Goal: Transaction & Acquisition: Book appointment/travel/reservation

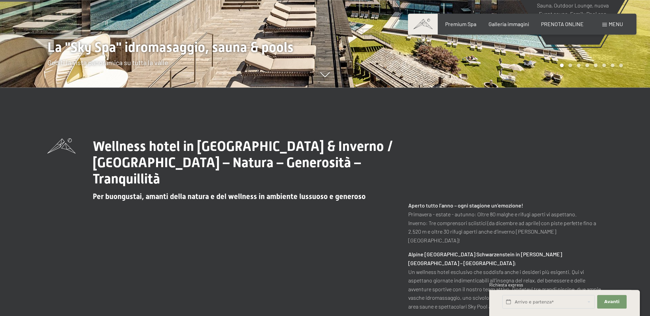
scroll to position [234, 0]
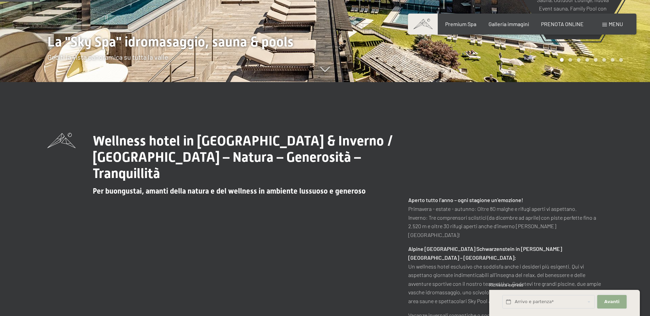
click at [611, 301] on span "Avanti" at bounding box center [611, 301] width 15 height 6
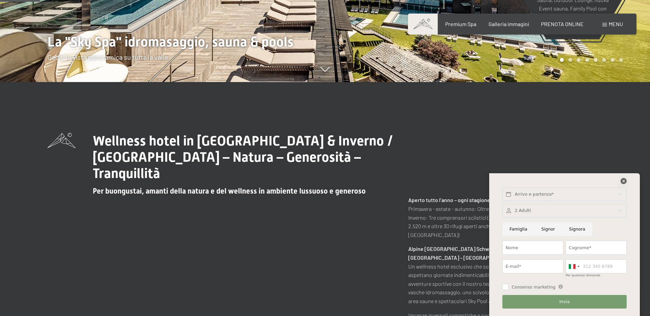
click at [625, 181] on icon at bounding box center [624, 181] width 6 height 6
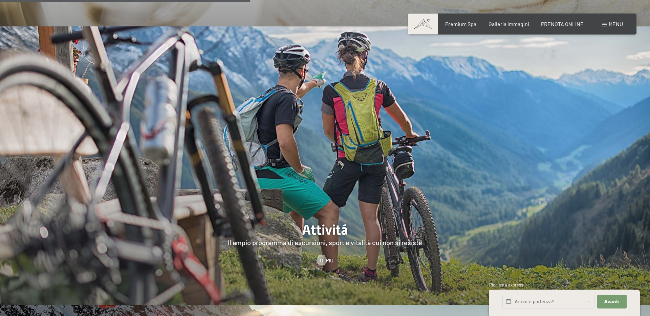
scroll to position [1495, 0]
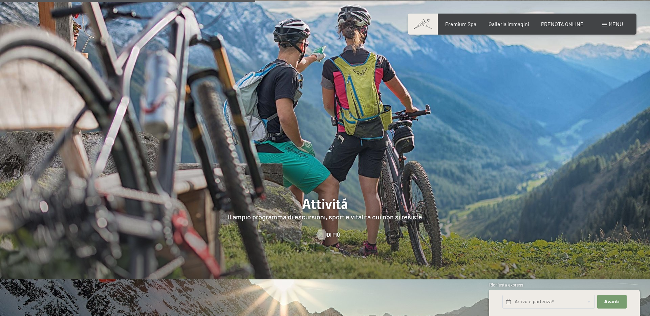
click at [327, 231] on span "Di più" at bounding box center [334, 234] width 14 height 7
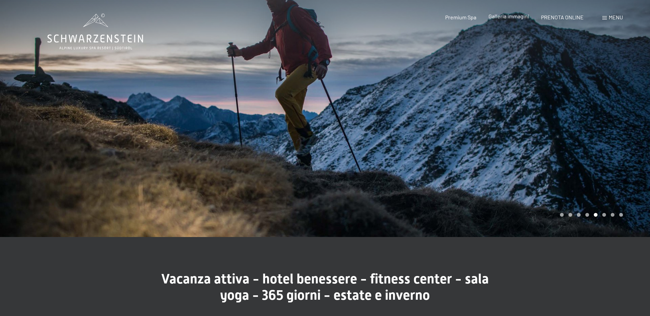
click at [513, 16] on span "Galleria immagini" at bounding box center [509, 16] width 41 height 6
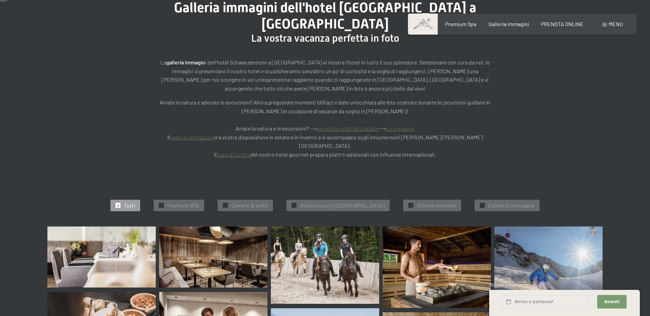
scroll to position [93, 0]
click at [554, 24] on span "PRENOTA ONLINE" at bounding box center [562, 23] width 43 height 6
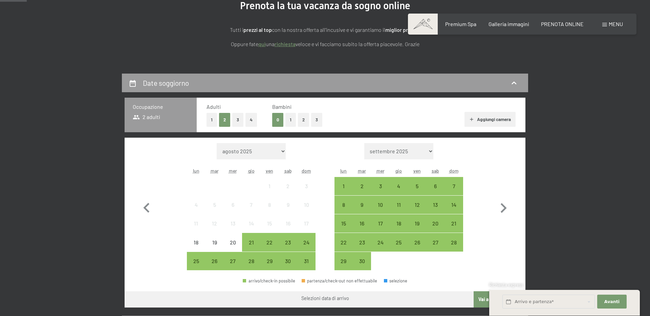
scroll to position [140, 0]
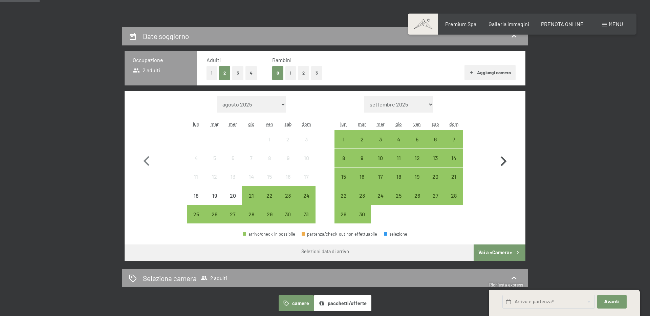
click at [507, 162] on icon "button" at bounding box center [504, 161] width 20 height 20
select select "2025-09-01"
select select "2025-10-01"
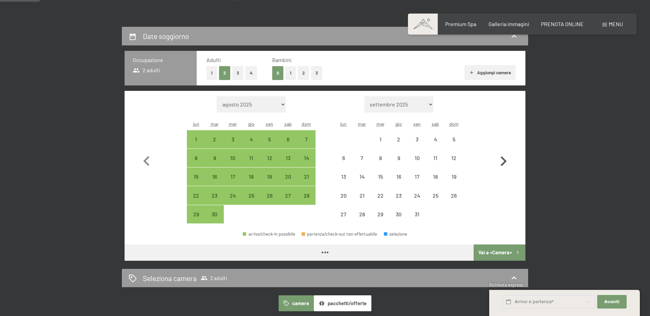
select select "2025-09-01"
select select "2025-10-01"
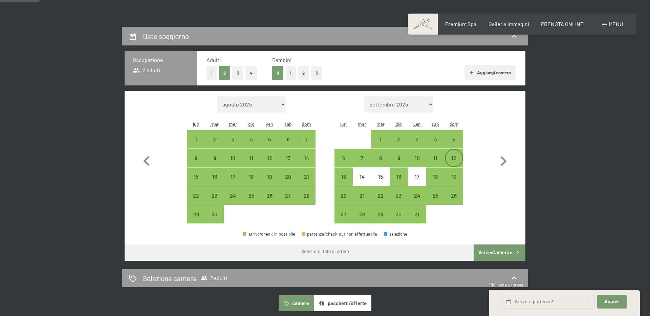
click at [455, 157] on div "12" at bounding box center [454, 163] width 17 height 17
select select "2025-09-01"
select select "2025-10-01"
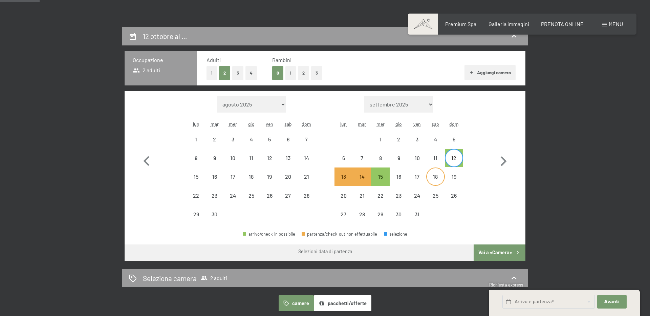
click at [434, 178] on div "18" at bounding box center [435, 182] width 17 height 17
select select "2025-09-01"
select select "2025-10-01"
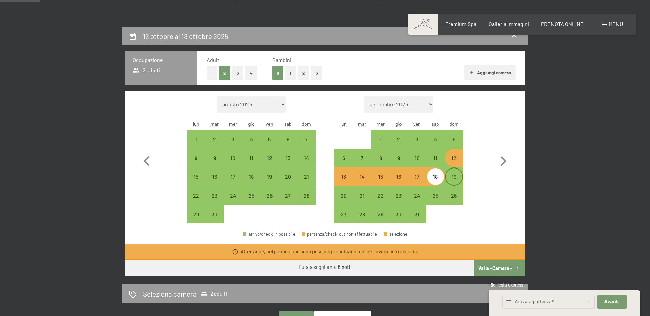
click at [455, 176] on div "19" at bounding box center [454, 182] width 17 height 17
select select "2025-09-01"
select select "2025-10-01"
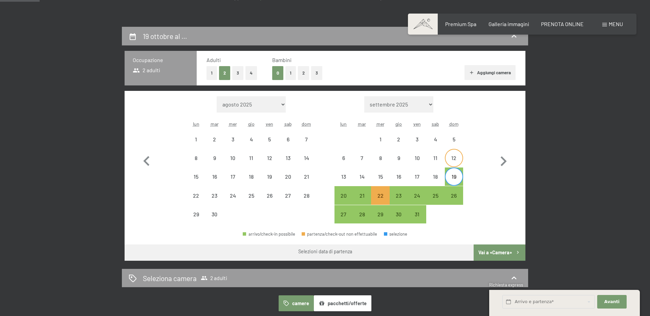
click at [451, 156] on div "12" at bounding box center [454, 163] width 17 height 17
select select "2025-09-01"
select select "2025-10-01"
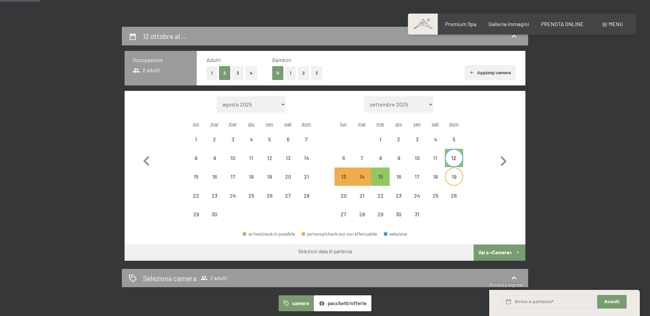
click at [457, 174] on div "19" at bounding box center [454, 176] width 17 height 17
select select "2025-09-01"
select select "2025-10-01"
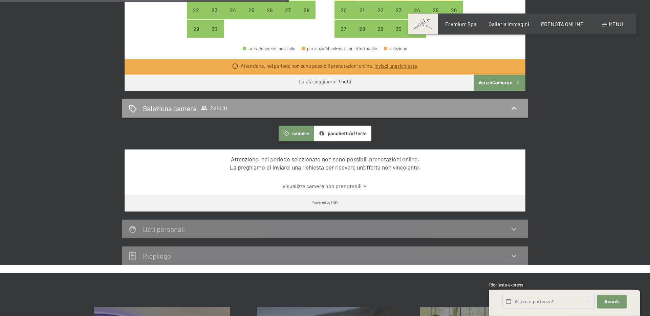
scroll to position [327, 0]
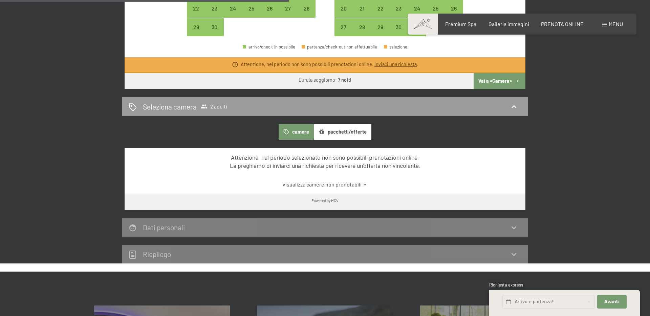
click at [339, 131] on button "pacchetti/offerte" at bounding box center [343, 132] width 58 height 16
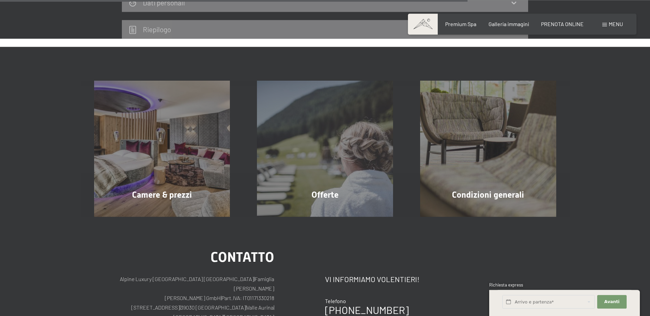
scroll to position [561, 0]
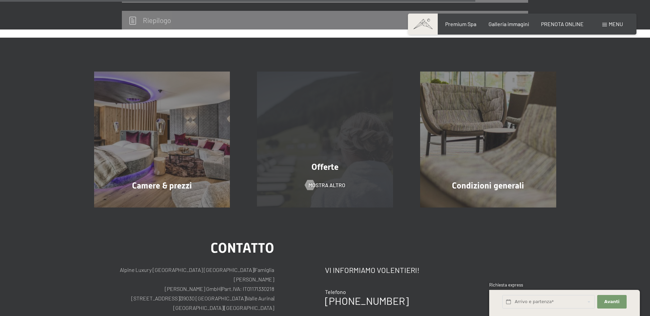
click at [346, 176] on div "Offerte mostra altro" at bounding box center [324, 139] width 163 height 136
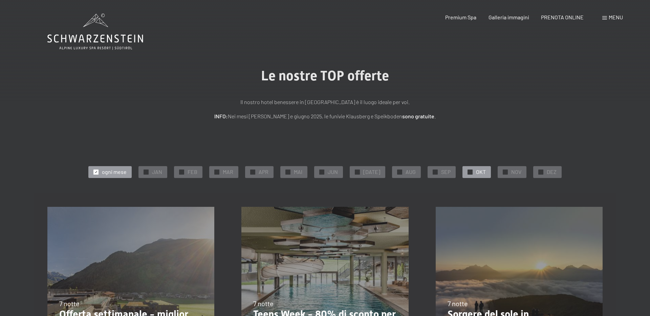
click at [468, 175] on div "✓ OKT" at bounding box center [476, 172] width 28 height 12
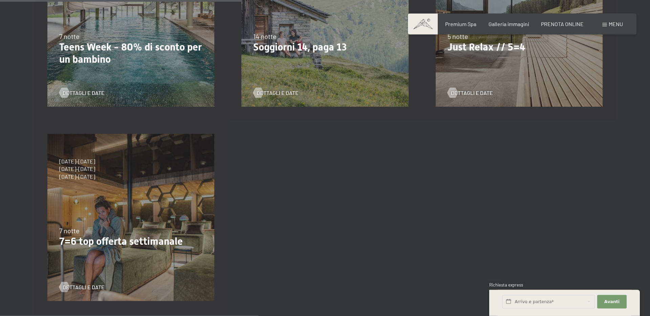
scroll to position [280, 0]
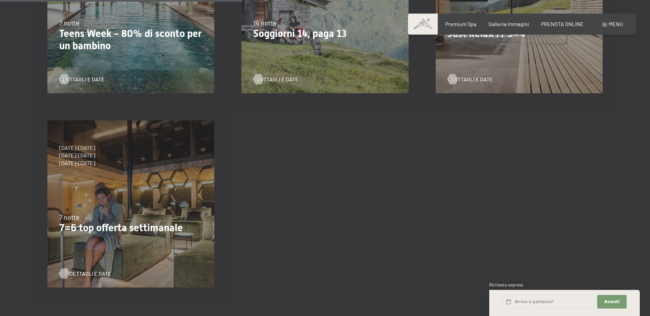
click at [79, 272] on span "Dettagli e Date" at bounding box center [90, 272] width 42 height 7
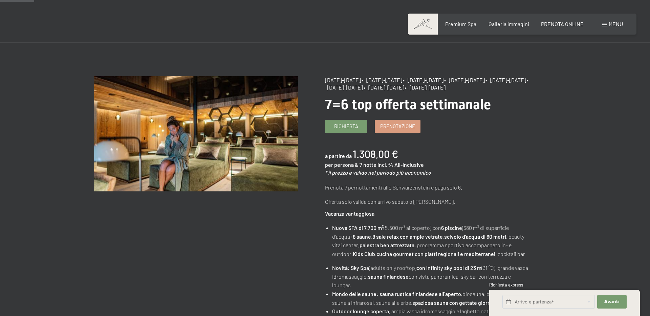
scroll to position [47, 0]
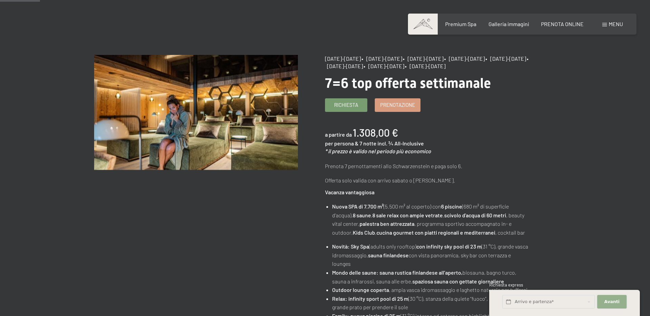
click at [609, 301] on span "Avanti" at bounding box center [611, 301] width 15 height 6
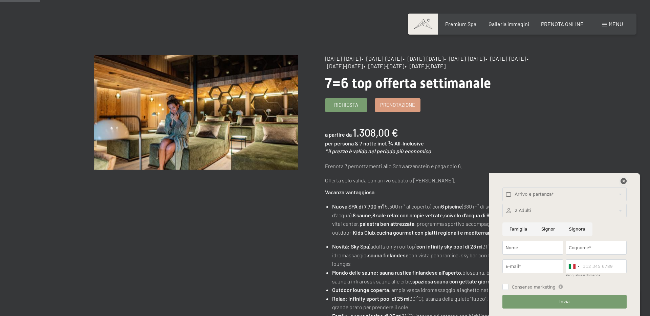
click at [623, 180] on icon at bounding box center [624, 181] width 6 height 6
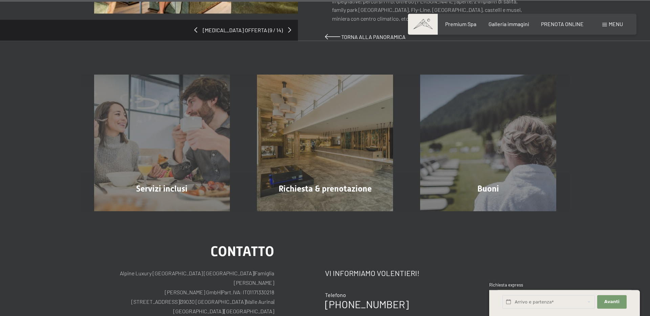
scroll to position [607, 0]
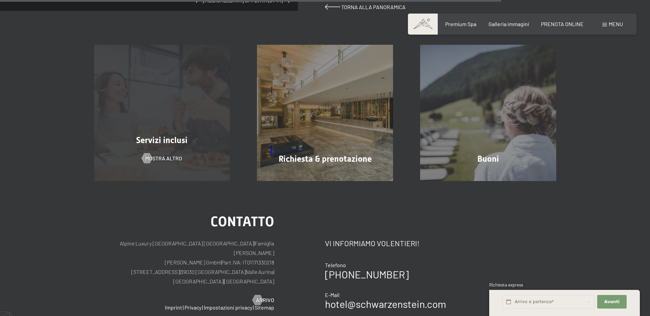
click at [125, 117] on div "Servizi inclusi mostra altro" at bounding box center [162, 113] width 163 height 136
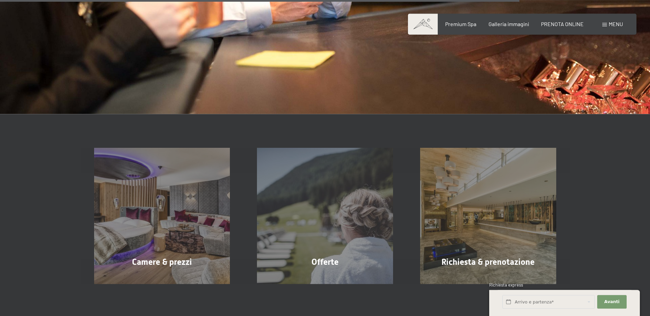
scroll to position [1116, 0]
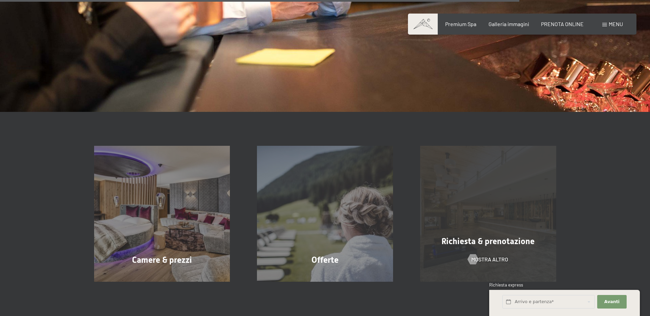
click at [501, 220] on div "Richiesta & prenotazione mostra altro" at bounding box center [488, 214] width 163 height 136
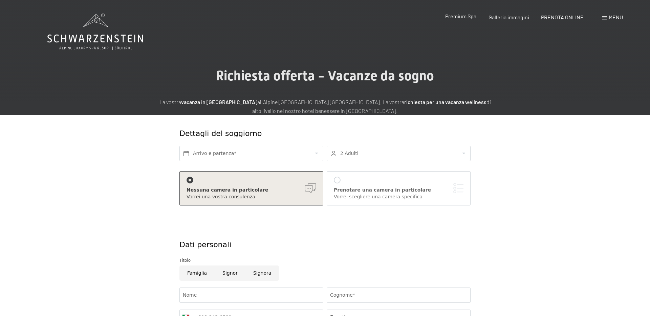
click at [462, 18] on span "Premium Spa" at bounding box center [460, 16] width 31 height 6
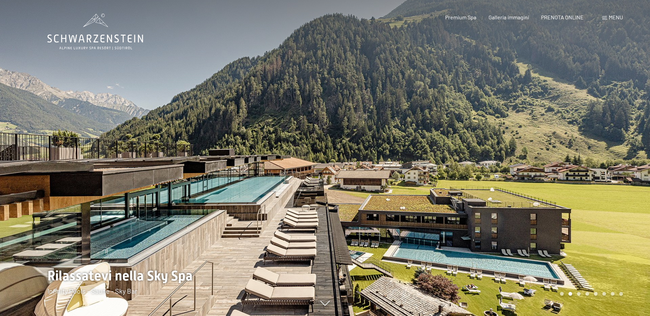
click at [597, 159] on div at bounding box center [487, 158] width 325 height 316
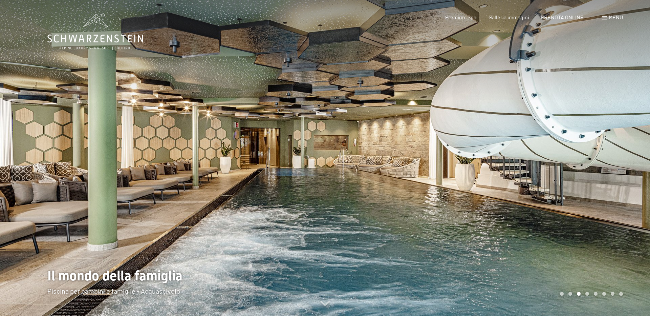
click at [597, 159] on div at bounding box center [487, 158] width 325 height 316
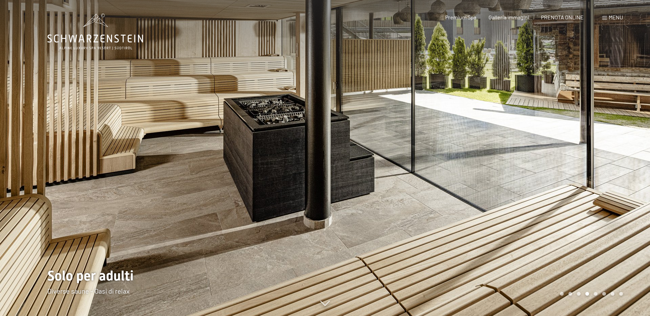
click at [597, 159] on div at bounding box center [487, 158] width 325 height 316
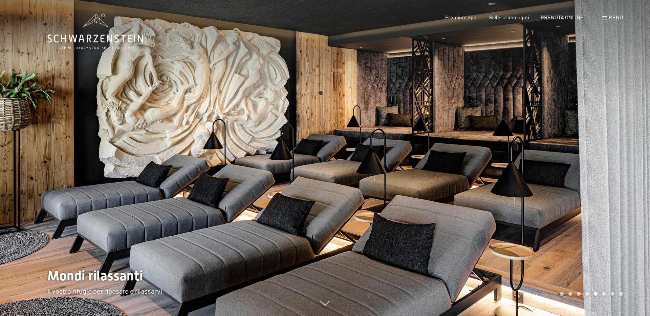
click at [597, 159] on div at bounding box center [487, 158] width 325 height 316
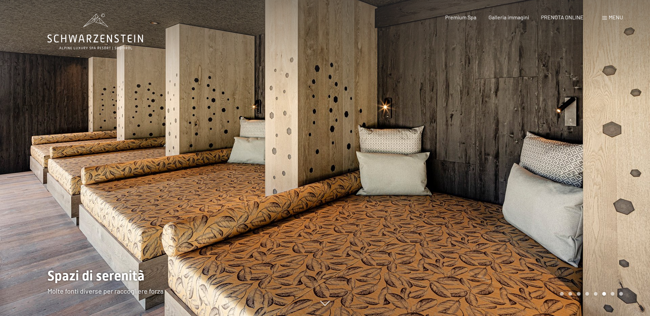
click at [597, 159] on div at bounding box center [487, 158] width 325 height 316
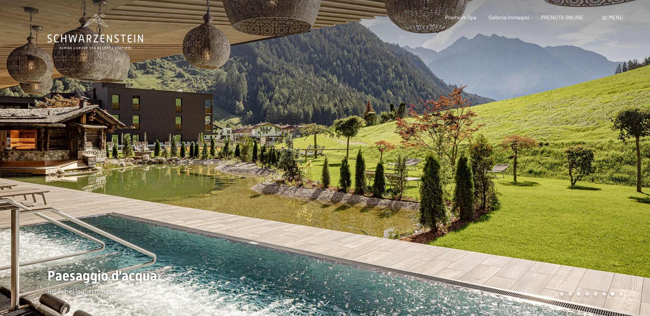
click at [597, 159] on div at bounding box center [487, 158] width 325 height 316
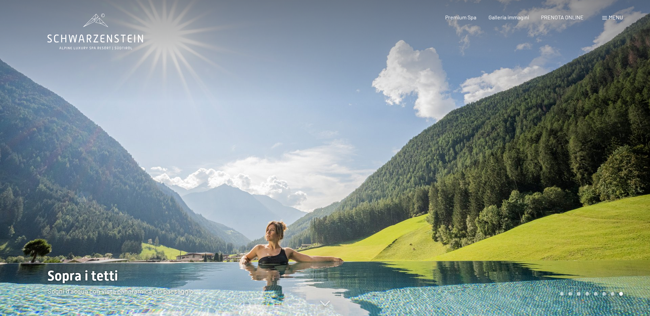
click at [21, 140] on div at bounding box center [162, 158] width 325 height 316
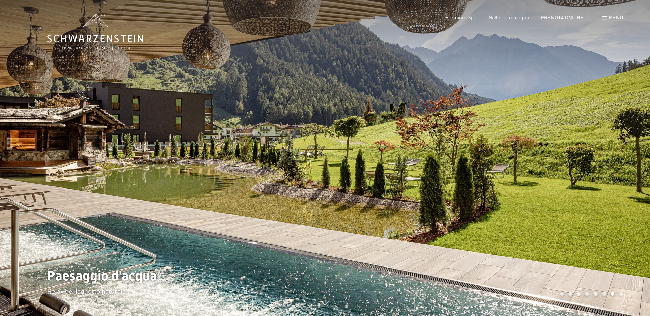
click at [605, 147] on div at bounding box center [487, 158] width 325 height 316
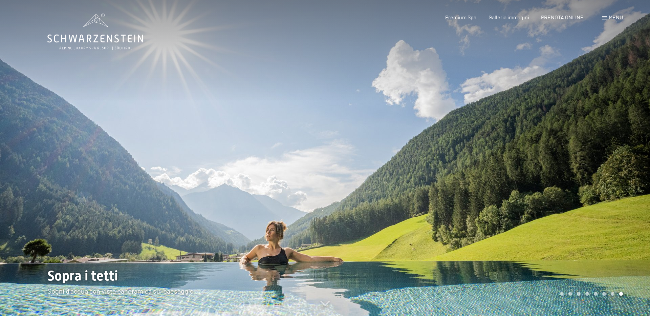
click at [605, 147] on div at bounding box center [487, 158] width 325 height 316
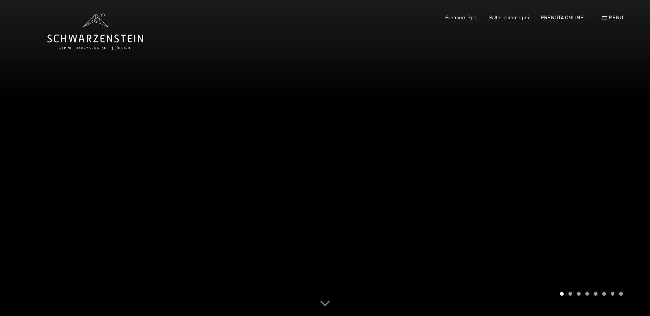
click at [605, 147] on div at bounding box center [487, 158] width 325 height 316
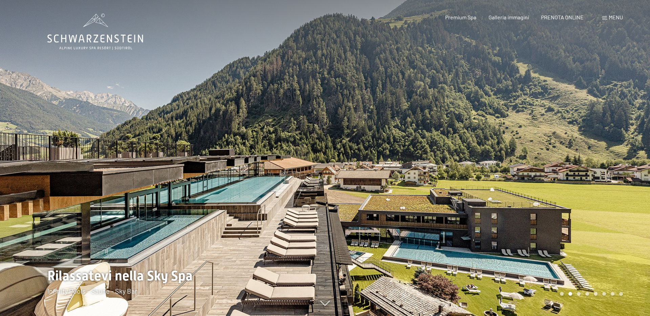
click at [605, 147] on div at bounding box center [487, 158] width 325 height 316
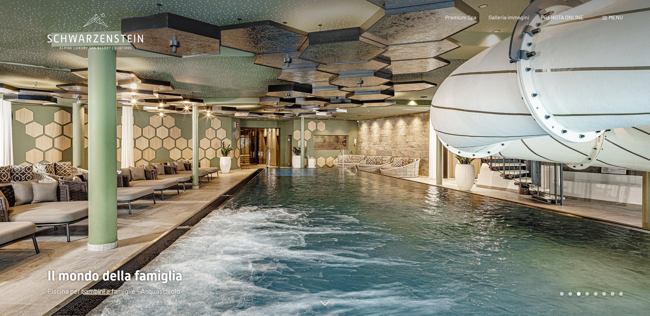
click at [605, 147] on div at bounding box center [487, 158] width 325 height 316
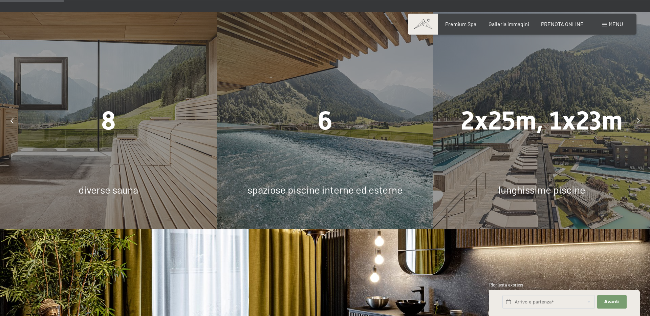
scroll to position [514, 0]
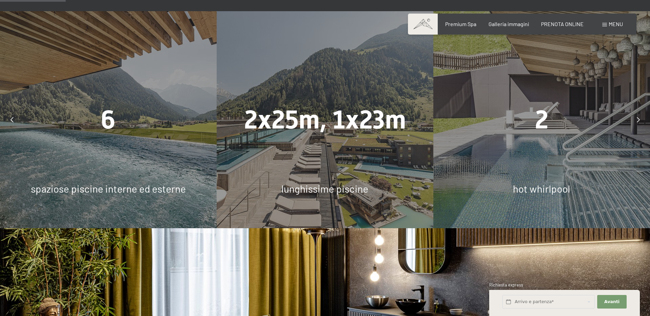
click at [107, 93] on div "7.700 m² Di zona Spa 8 diverse sauna 6 spaziose piscine interne ed esterne 2x25…" at bounding box center [108, 119] width 3250 height 217
click at [283, 105] on span "2x25m, 1x23m" at bounding box center [325, 120] width 162 height 30
click at [552, 102] on div "2" at bounding box center [541, 120] width 217 height 36
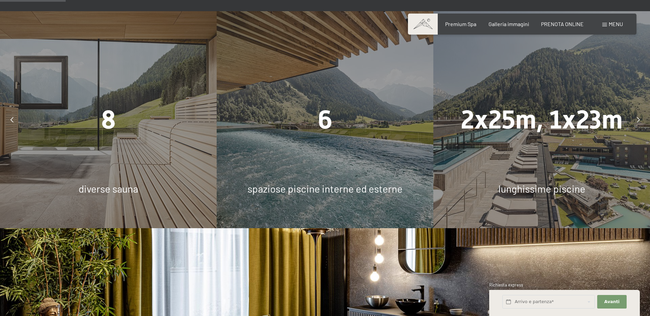
click at [643, 112] on div at bounding box center [638, 119] width 17 height 17
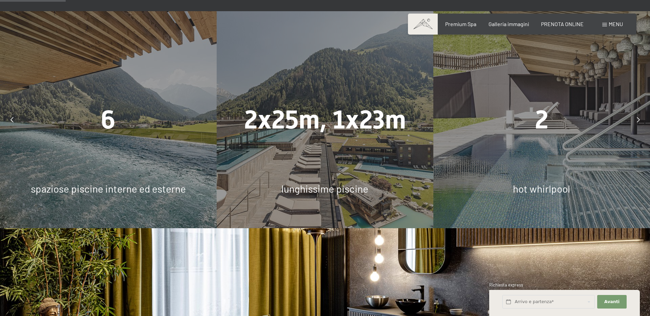
click at [643, 112] on div at bounding box center [638, 119] width 17 height 17
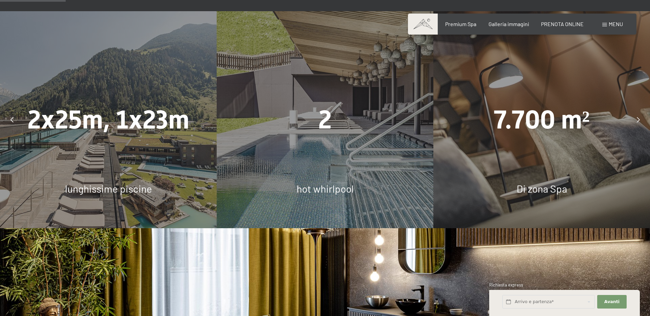
click at [643, 112] on div at bounding box center [638, 119] width 17 height 17
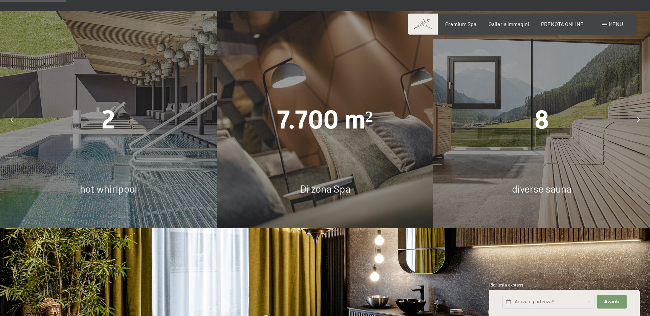
click at [643, 112] on div at bounding box center [638, 119] width 17 height 17
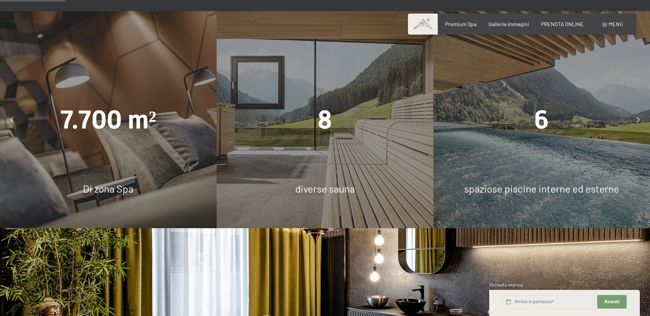
click at [643, 112] on div at bounding box center [638, 119] width 17 height 17
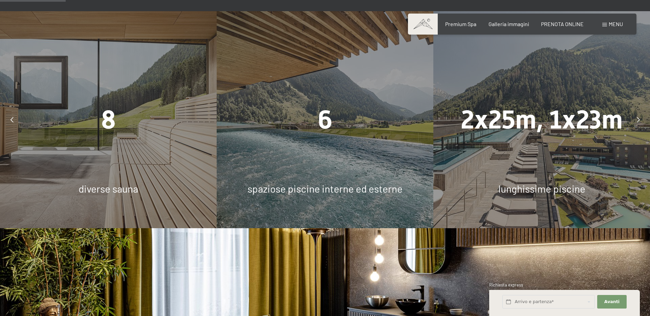
click at [643, 112] on div at bounding box center [638, 119] width 17 height 17
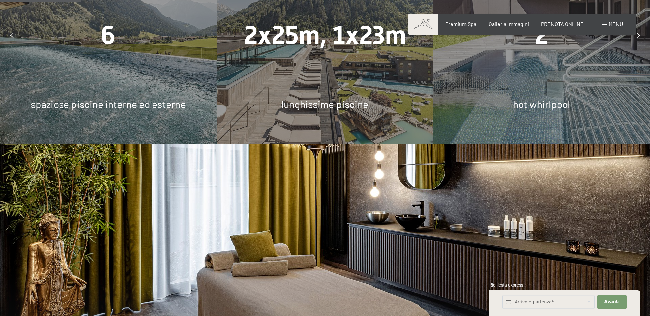
scroll to position [701, 0]
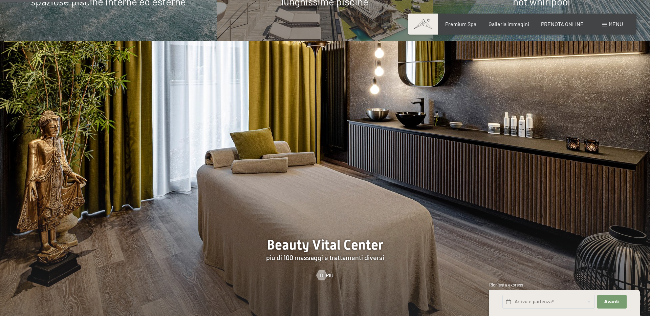
click at [623, 125] on img at bounding box center [325, 180] width 650 height 278
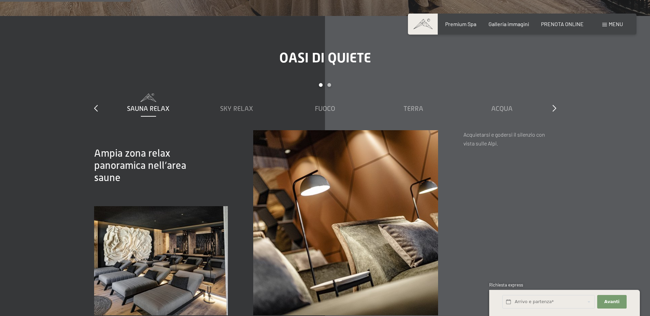
scroll to position [1028, 0]
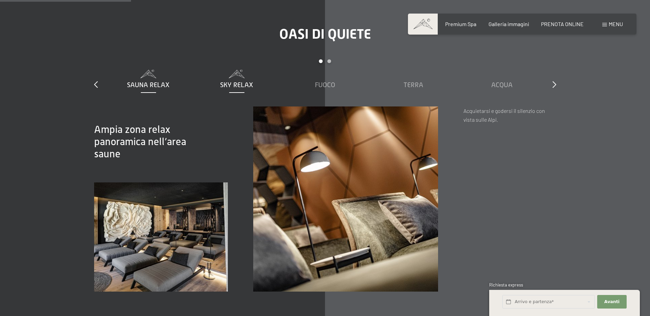
click at [235, 81] on span "Sky Relax" at bounding box center [236, 84] width 33 height 7
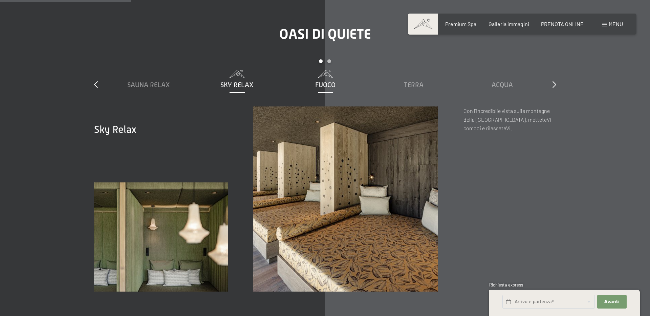
click at [322, 81] on span "Fuoco" at bounding box center [325, 84] width 20 height 7
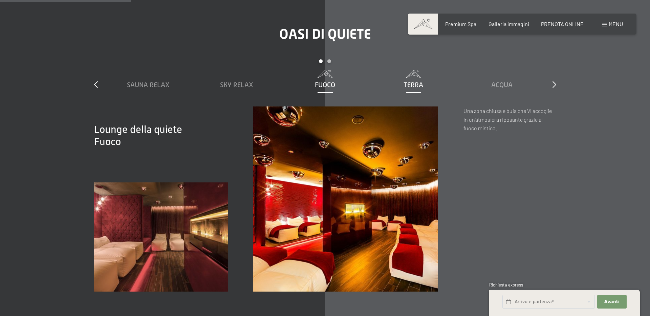
click at [411, 81] on span "Terra" at bounding box center [414, 84] width 20 height 7
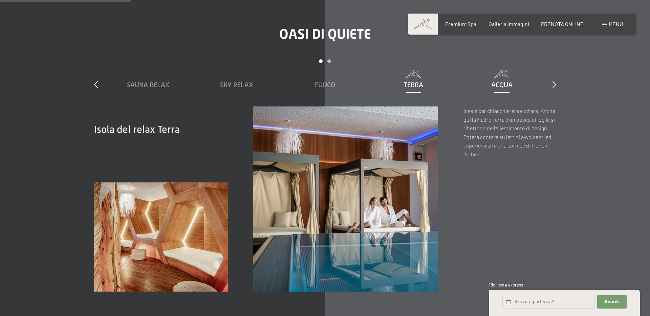
click at [516, 70] on span at bounding box center [502, 74] width 82 height 8
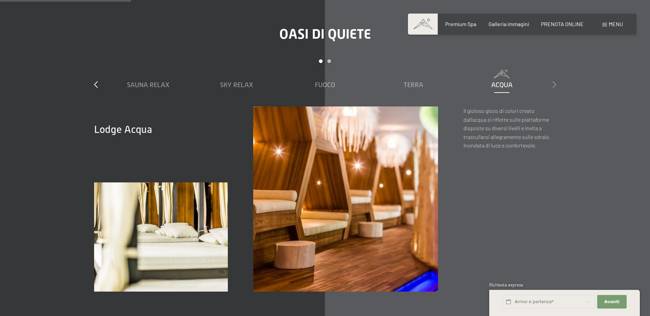
click at [555, 81] on icon at bounding box center [554, 84] width 4 height 7
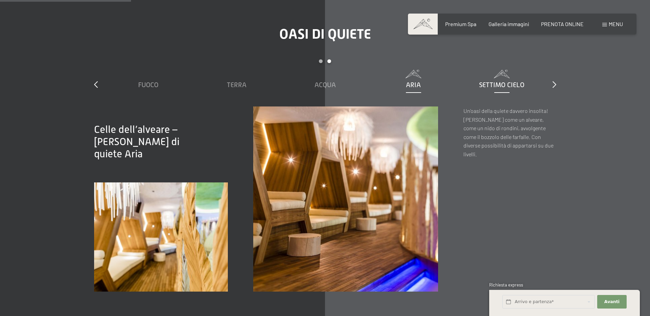
click at [485, 81] on span "Settimo Cielo" at bounding box center [501, 84] width 45 height 7
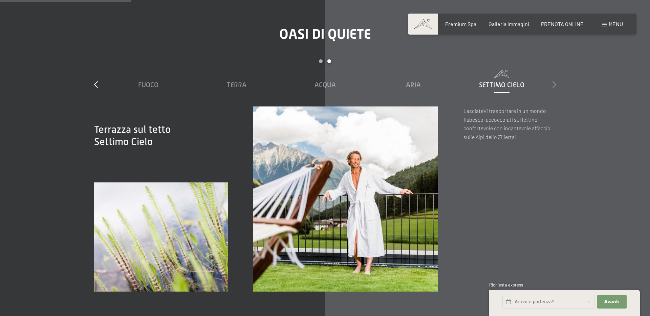
click at [553, 81] on icon at bounding box center [554, 84] width 4 height 7
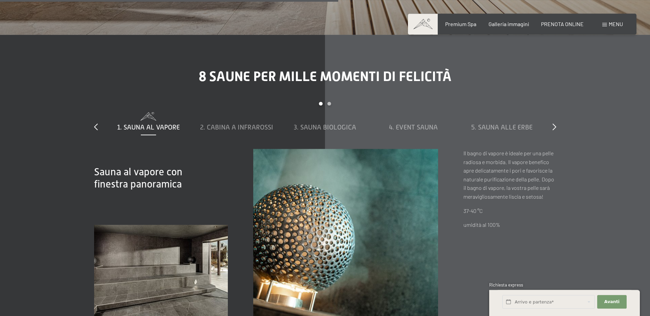
scroll to position [2336, 0]
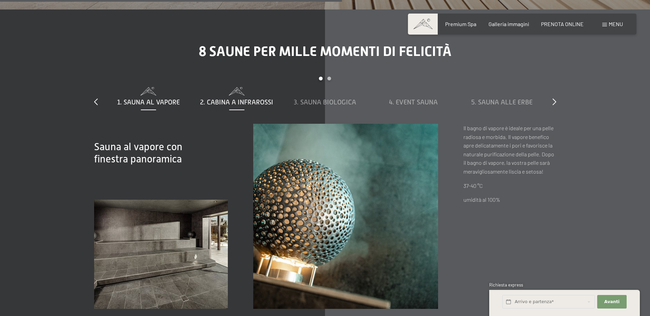
click at [256, 98] on span "2. Cabina a infrarossi" at bounding box center [236, 101] width 73 height 7
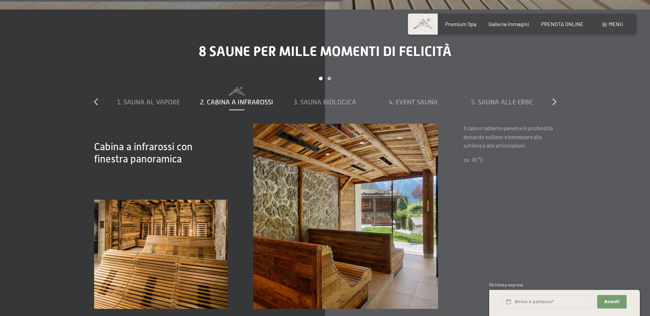
click at [322, 99] on div "1. Sauna al vapore 2. Cabina a infrarossi 3. Sauna biologica 4. Event Sauna 5. …" at bounding box center [325, 105] width 442 height 37
click at [418, 98] on span "4. Event Sauna" at bounding box center [413, 101] width 49 height 7
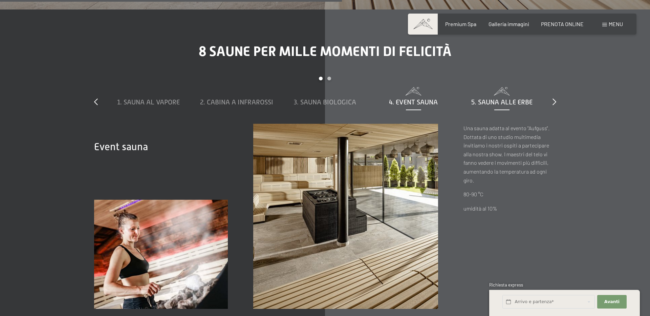
click at [492, 98] on span "5. Sauna alle erbe" at bounding box center [501, 101] width 61 height 7
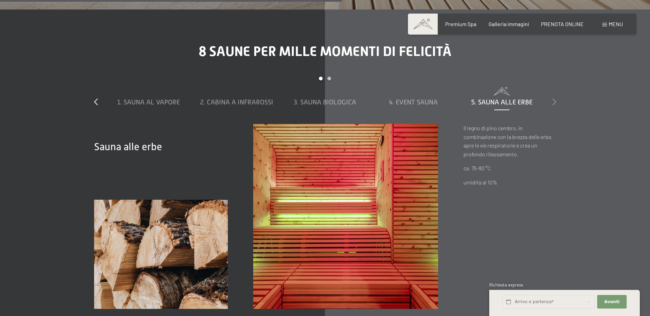
click at [556, 98] on icon at bounding box center [554, 101] width 4 height 7
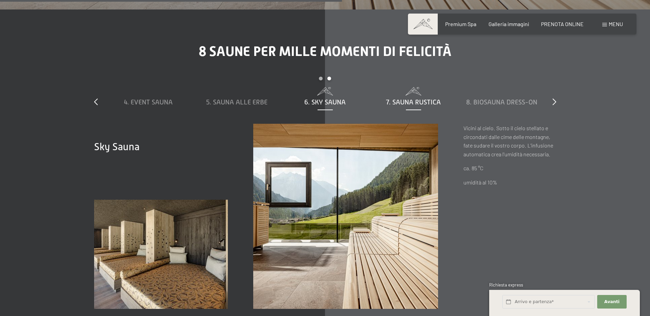
click at [414, 98] on span "7. Sauna rustica" at bounding box center [413, 101] width 55 height 7
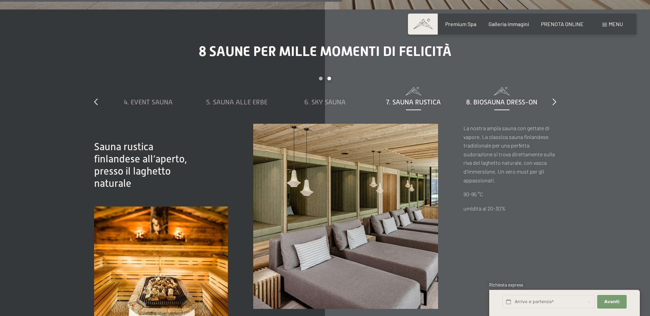
click at [489, 98] on span "8. Biosauna dress-on" at bounding box center [501, 101] width 71 height 7
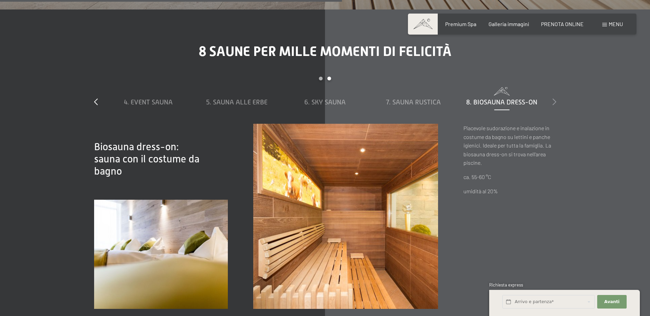
click at [554, 98] on icon at bounding box center [554, 101] width 4 height 7
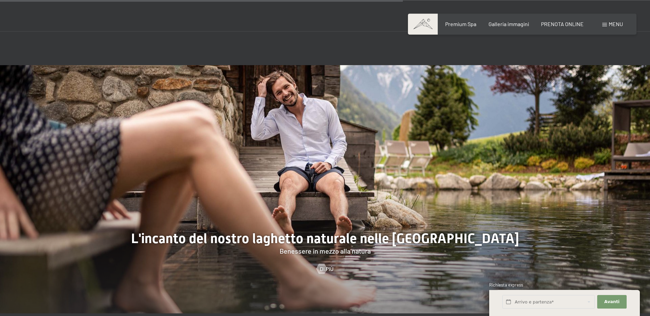
scroll to position [2756, 0]
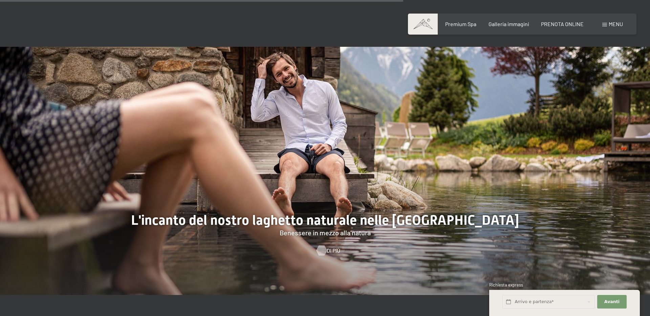
click at [324, 245] on div at bounding box center [322, 250] width 6 height 10
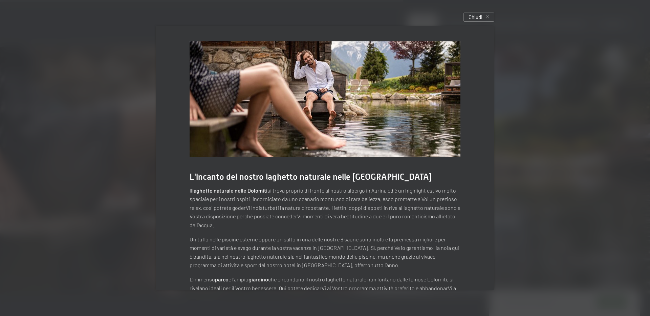
drag, startPoint x: 440, startPoint y: 113, endPoint x: 447, endPoint y: 100, distance: 15.3
click at [441, 113] on img at bounding box center [325, 99] width 271 height 116
click at [472, 14] on span "Chiudi" at bounding box center [476, 17] width 14 height 7
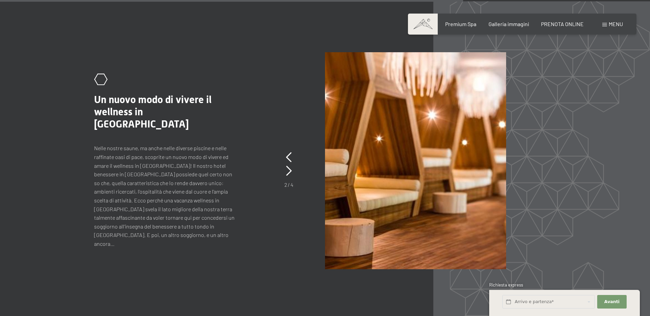
scroll to position [3130, 0]
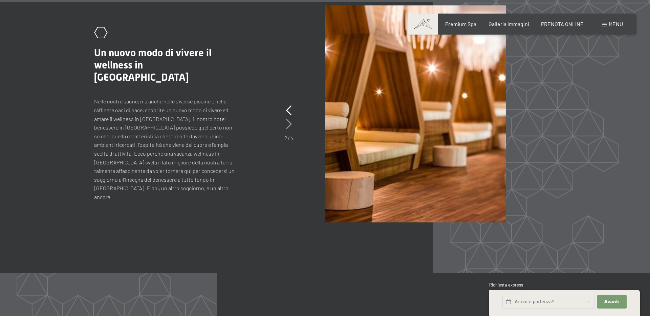
click at [291, 119] on icon at bounding box center [289, 124] width 6 height 10
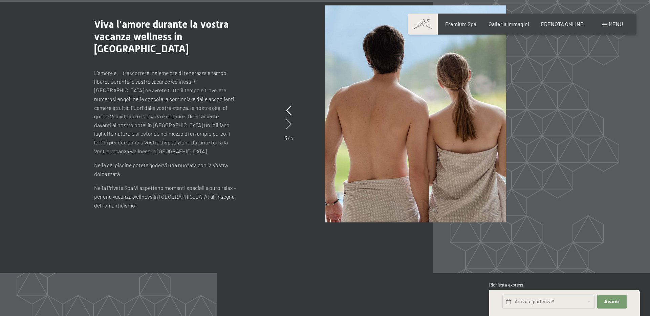
click at [290, 119] on icon at bounding box center [289, 124] width 6 height 10
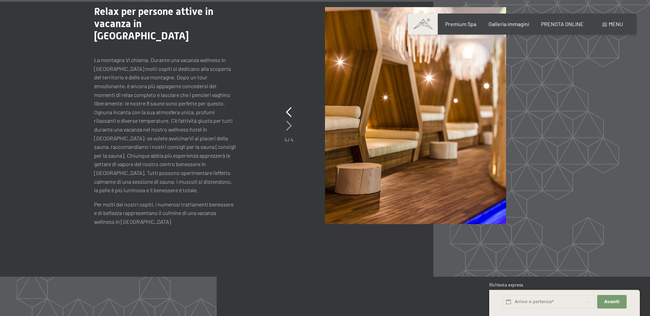
click at [290, 121] on icon at bounding box center [289, 126] width 6 height 10
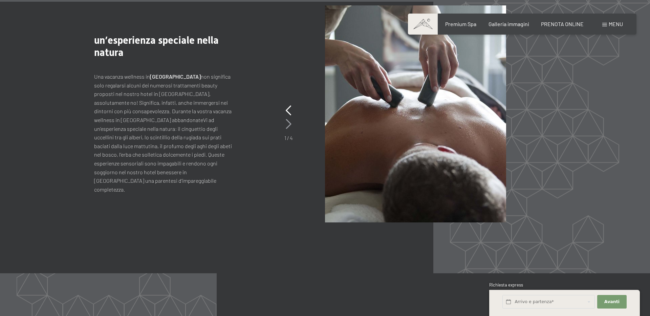
click at [290, 119] on icon at bounding box center [289, 124] width 6 height 10
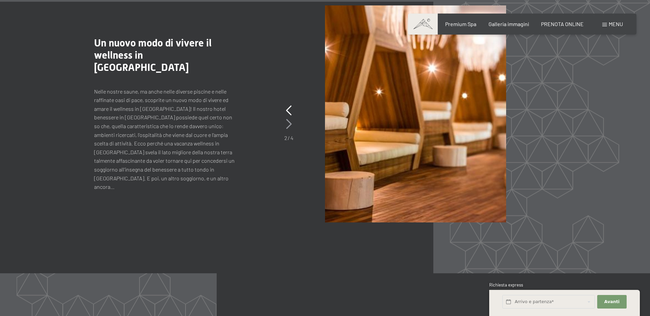
click at [290, 119] on icon at bounding box center [289, 124] width 6 height 10
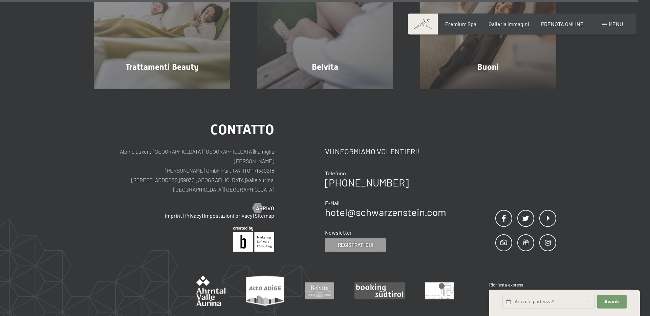
scroll to position [4298, 0]
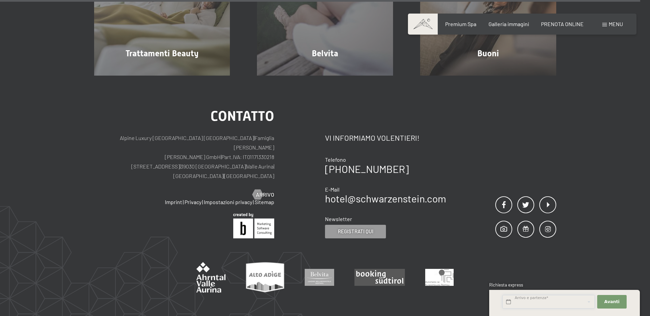
click at [529, 300] on input "text" at bounding box center [548, 302] width 92 height 14
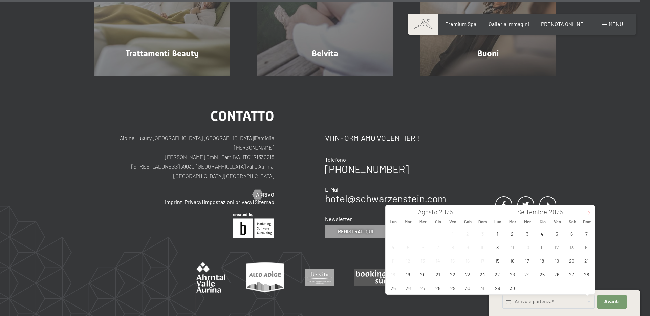
click at [590, 211] on icon at bounding box center [589, 213] width 5 height 5
click at [587, 247] on span "12" at bounding box center [586, 246] width 13 height 13
click at [569, 262] on span "18" at bounding box center [571, 260] width 13 height 13
type input "Dom. 12/10/2025 - Sab. 18/10/2025"
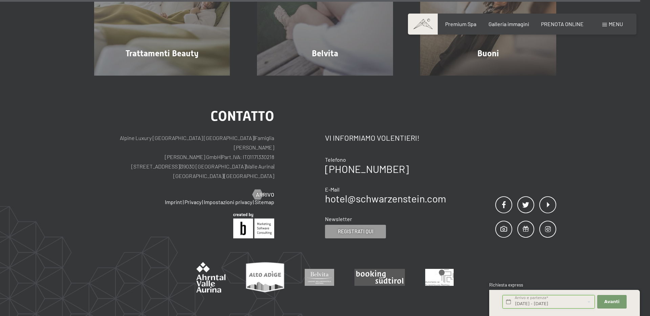
scroll to position [0, 1]
click at [615, 306] on button "Avanti Nascondere i campi dell'indirizzo" at bounding box center [611, 302] width 29 height 14
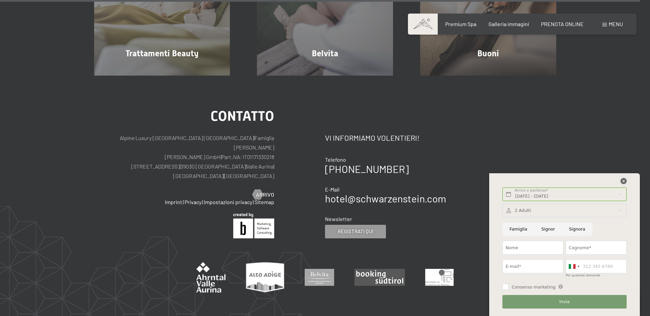
click at [623, 181] on icon at bounding box center [624, 181] width 6 height 6
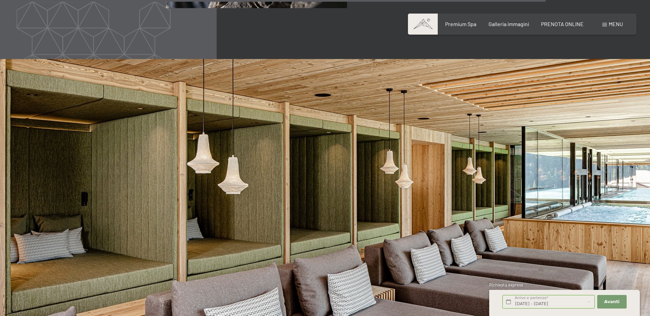
scroll to position [3522, 0]
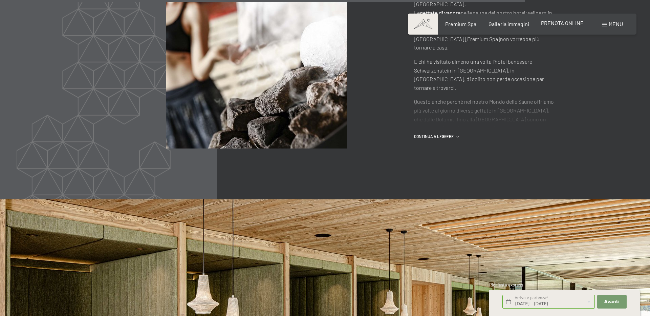
click at [564, 24] on span "PRENOTA ONLINE" at bounding box center [562, 23] width 43 height 6
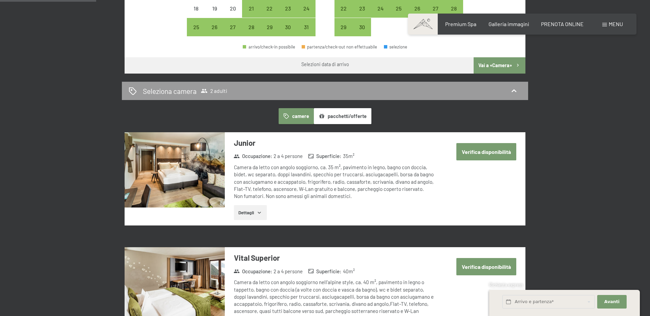
scroll to position [374, 0]
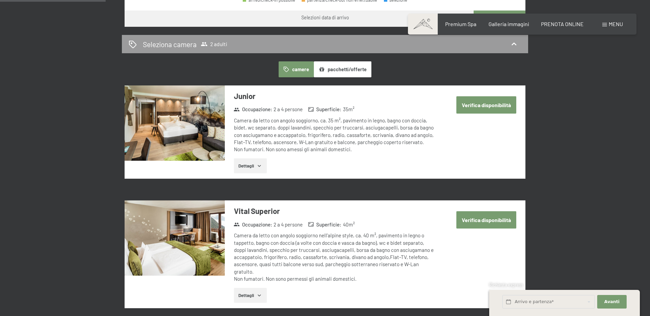
click at [169, 127] on img at bounding box center [175, 122] width 100 height 75
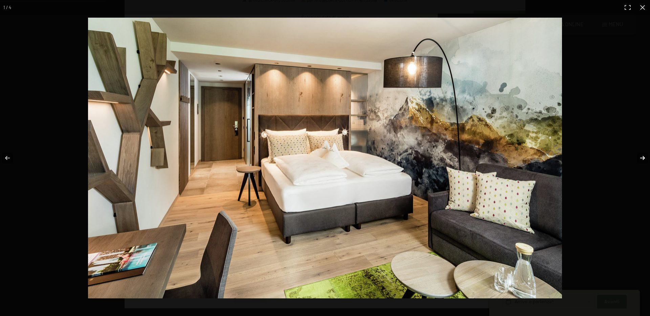
click at [645, 157] on button "button" at bounding box center [638, 158] width 24 height 34
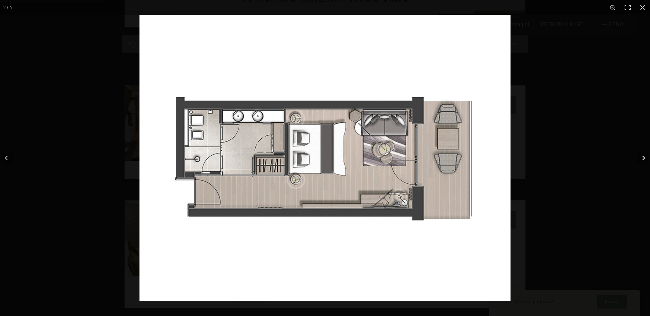
click at [645, 157] on button "button" at bounding box center [638, 158] width 24 height 34
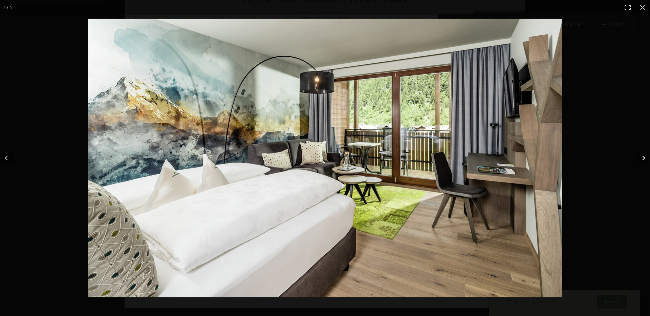
click at [645, 157] on button "button" at bounding box center [638, 158] width 24 height 34
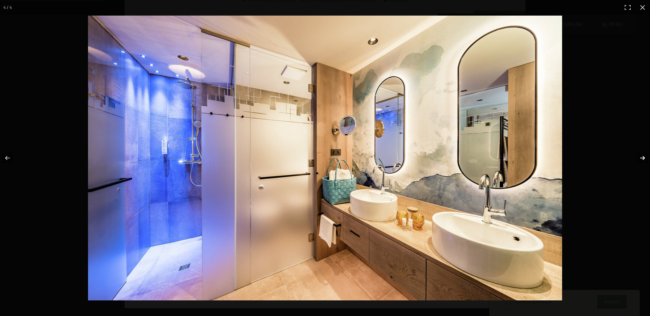
click at [645, 157] on button "button" at bounding box center [638, 158] width 24 height 34
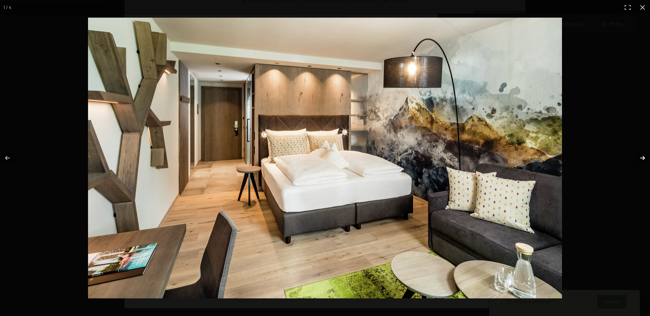
click at [640, 156] on button "button" at bounding box center [638, 158] width 24 height 34
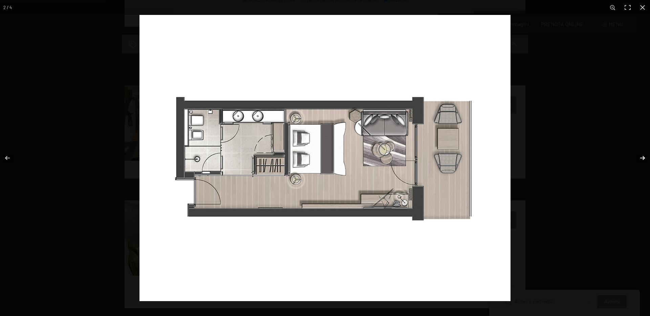
click at [640, 156] on button "button" at bounding box center [638, 158] width 24 height 34
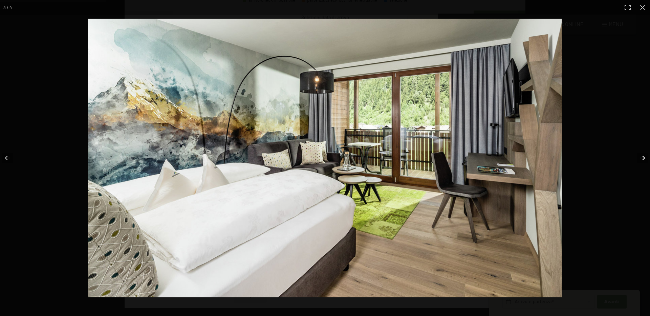
click at [640, 156] on button "button" at bounding box center [638, 158] width 24 height 34
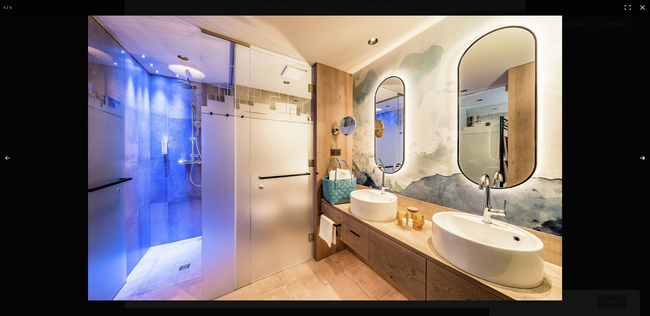
click at [640, 156] on button "button" at bounding box center [638, 158] width 24 height 34
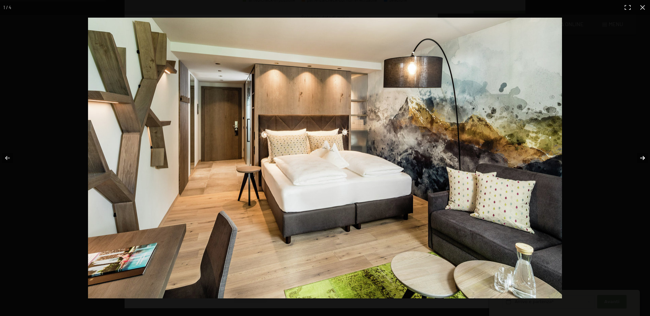
click at [640, 156] on button "button" at bounding box center [638, 158] width 24 height 34
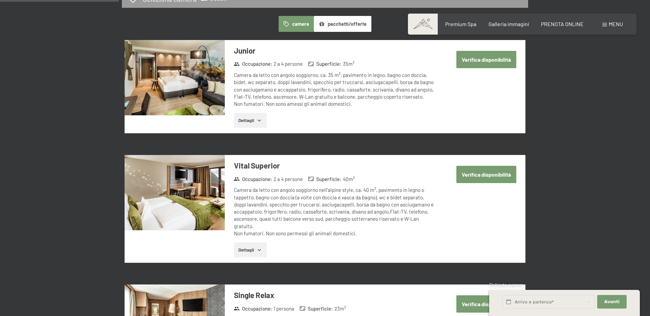
scroll to position [420, 0]
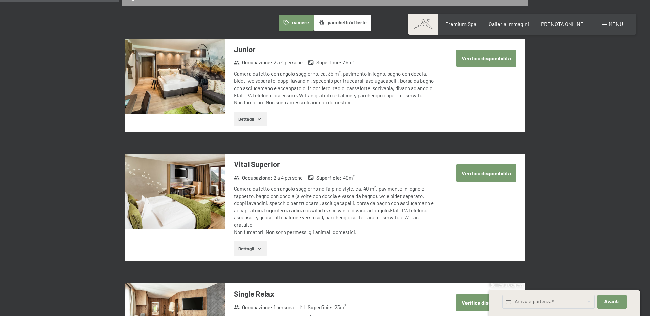
click at [467, 61] on button "Verifica disponibilità" at bounding box center [486, 57] width 60 height 17
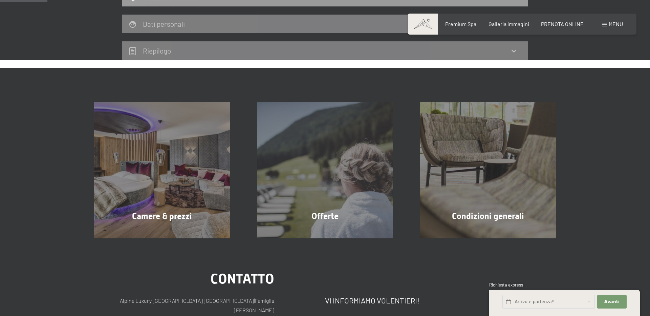
scroll to position [167, 0]
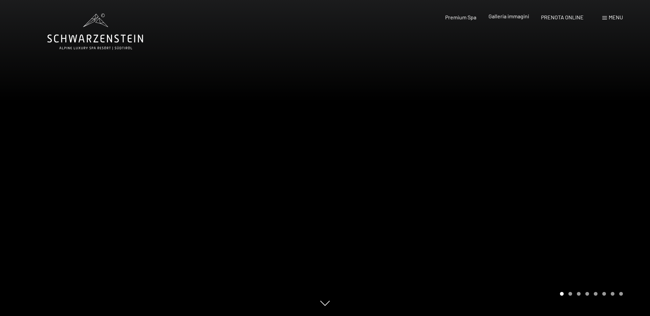
click at [502, 19] on span "Galleria immagini" at bounding box center [509, 16] width 41 height 6
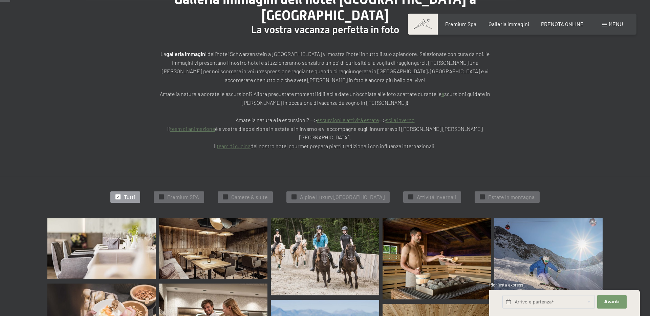
scroll to position [140, 0]
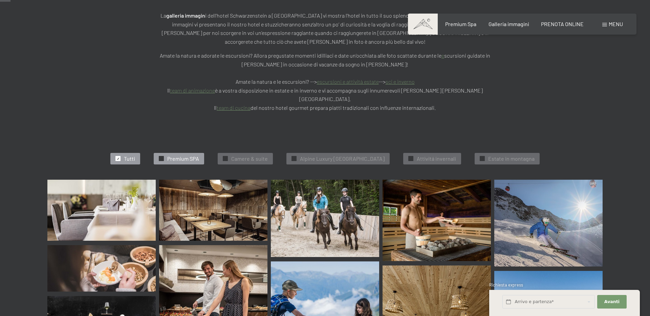
click at [180, 155] on span "Premium SPA" at bounding box center [183, 158] width 32 height 7
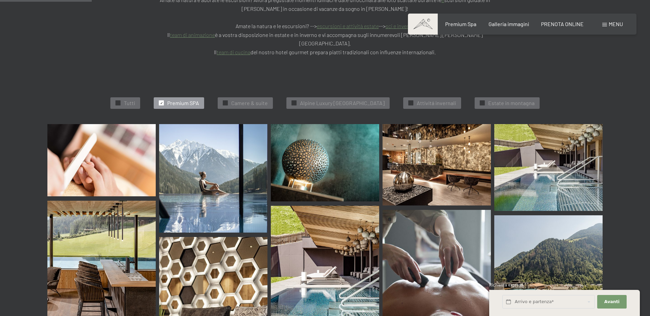
scroll to position [205, 0]
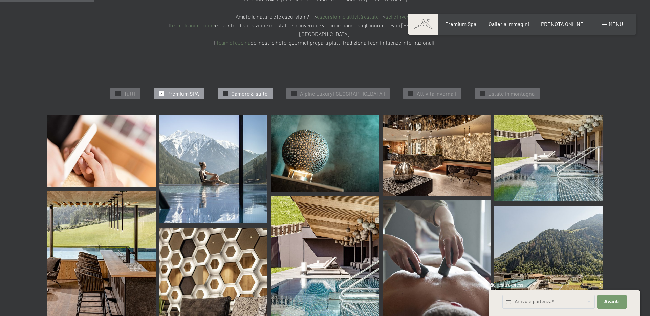
click at [241, 90] on span "Camere & suite" at bounding box center [249, 93] width 37 height 7
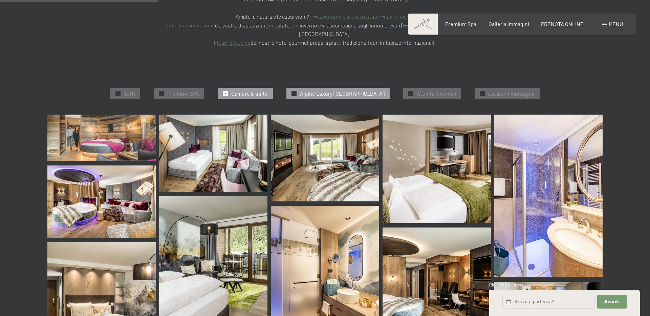
click at [324, 90] on span "Alpine Luxury SPA Resort Schwarzenstein" at bounding box center [342, 93] width 85 height 7
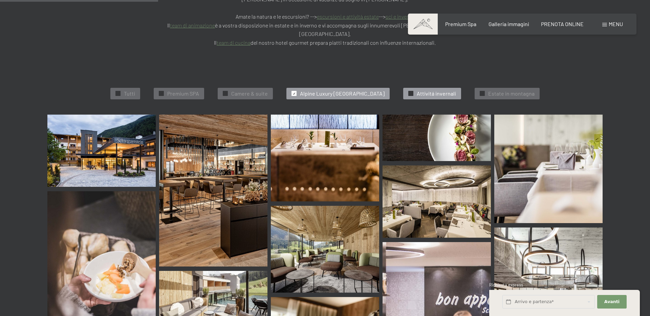
click at [437, 90] on span "Attivitá invernali" at bounding box center [436, 93] width 39 height 7
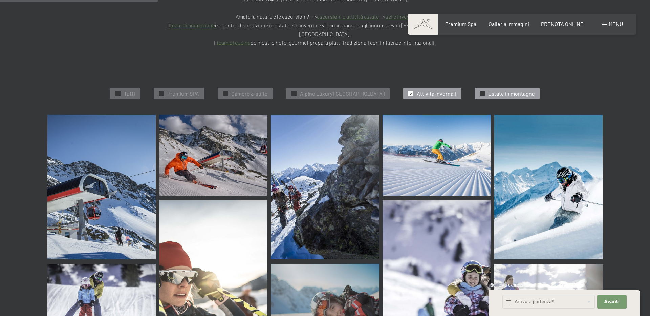
click at [510, 90] on span "Estate in montagna" at bounding box center [511, 93] width 46 height 7
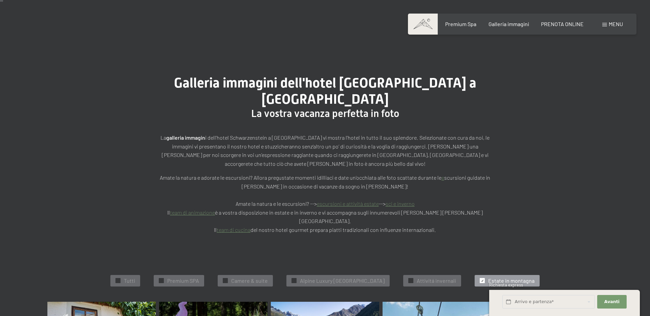
scroll to position [0, 0]
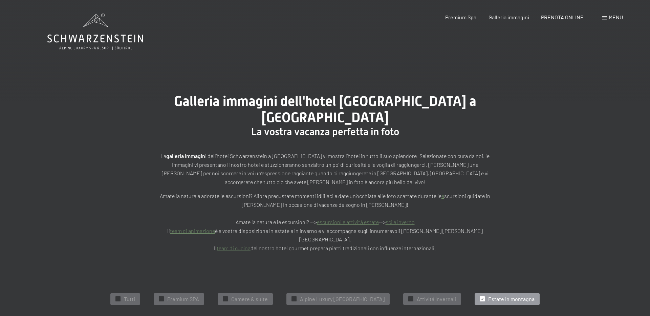
click at [621, 17] on span "Menu" at bounding box center [616, 17] width 14 height 6
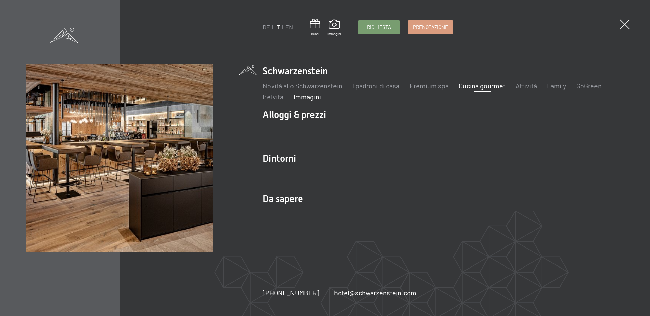
click at [478, 89] on link "Cucina gourmet" at bounding box center [482, 86] width 47 height 8
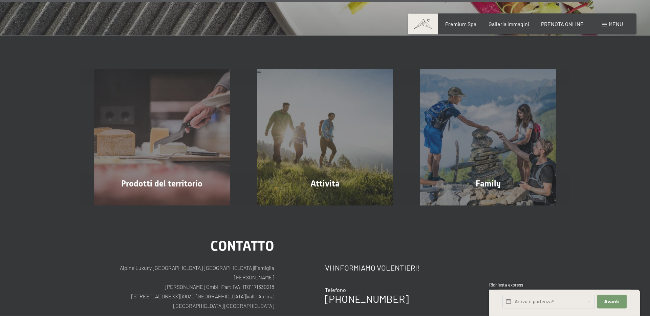
scroll to position [2196, 0]
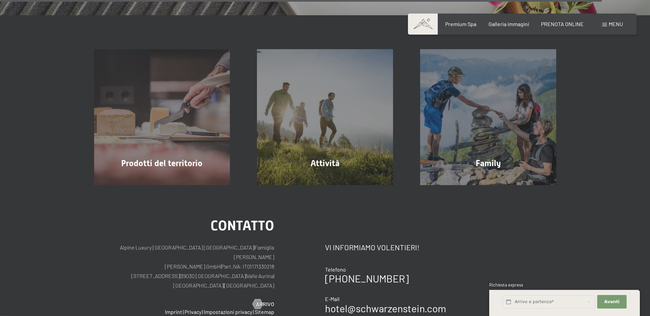
click at [613, 23] on span "Menu" at bounding box center [616, 24] width 14 height 6
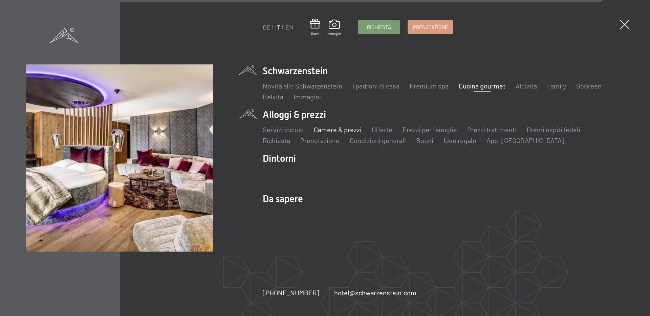
click at [330, 129] on link "Camere & prezzi" at bounding box center [338, 129] width 48 height 8
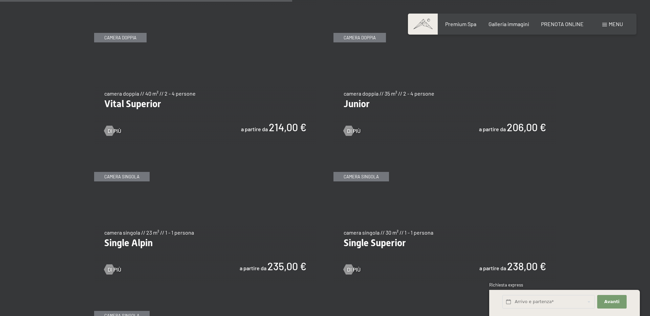
scroll to position [981, 0]
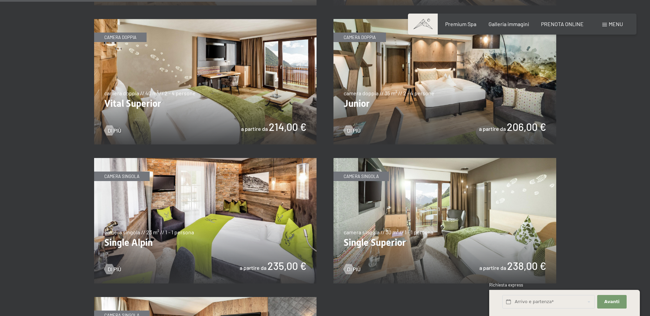
click at [415, 69] on img at bounding box center [444, 81] width 223 height 125
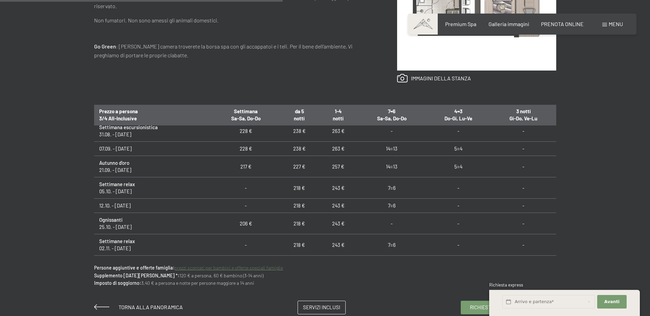
scroll to position [73, 0]
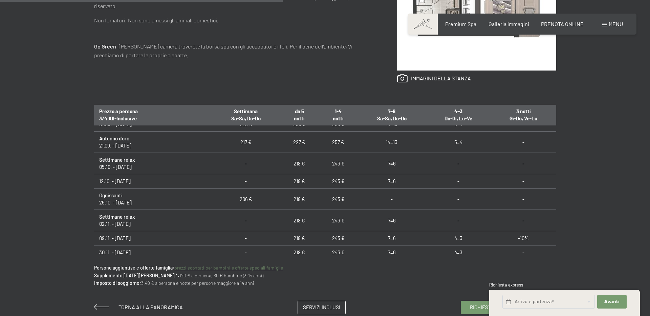
click at [116, 181] on td "12.10. - [DATE]" at bounding box center [153, 181] width 118 height 14
drag, startPoint x: 387, startPoint y: 181, endPoint x: 403, endPoint y: 179, distance: 15.8
click at [403, 179] on td "7=6" at bounding box center [392, 181] width 68 height 14
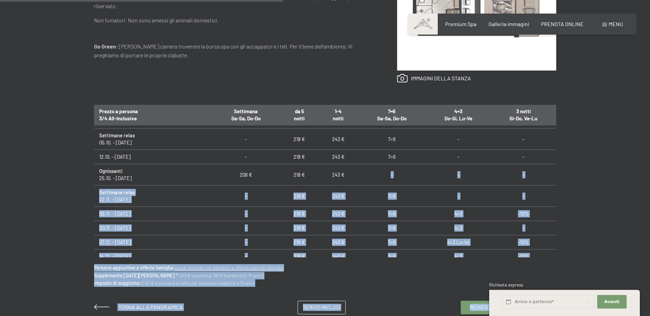
drag, startPoint x: 288, startPoint y: 176, endPoint x: 326, endPoint y: 181, distance: 38.2
click at [311, 181] on span "Consenso marketing*" at bounding box center [285, 177] width 51 height 7
checkbox input "true"
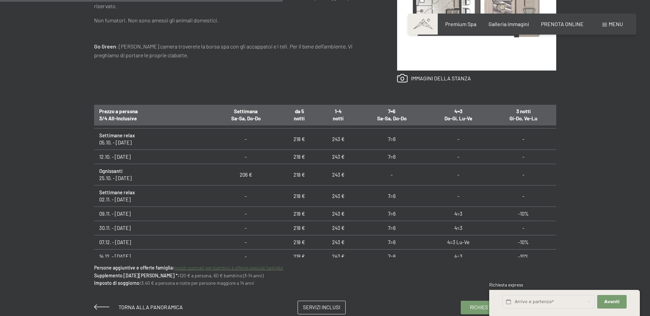
click at [318, 179] on td "218 €" at bounding box center [299, 174] width 39 height 21
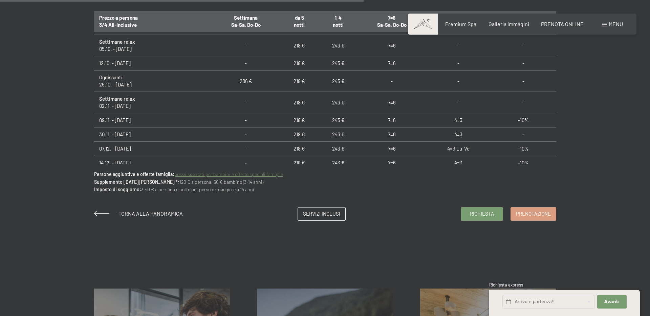
scroll to position [514, 0]
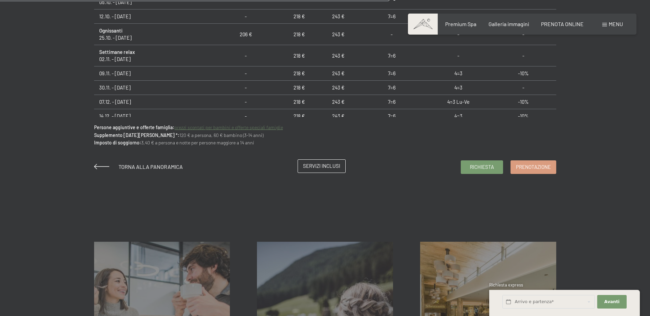
click at [321, 169] on span "Servizi inclusi" at bounding box center [321, 165] width 37 height 7
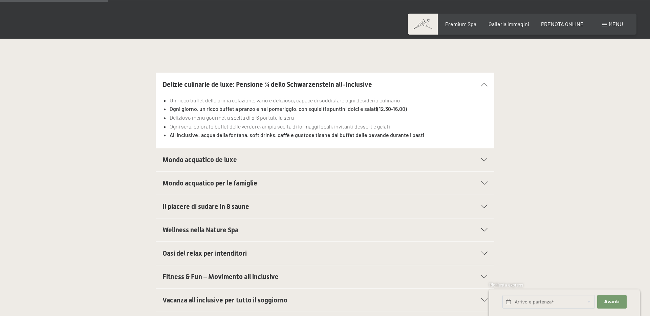
scroll to position [234, 0]
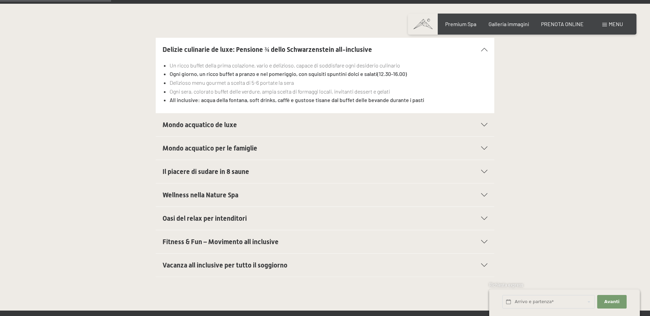
click at [293, 126] on h2 "Mondo acquatico de luxe" at bounding box center [308, 124] width 292 height 9
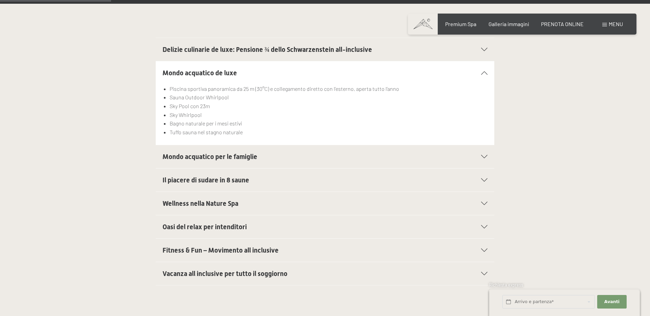
click at [282, 156] on h2 "Mondo acquatico per le famiglie" at bounding box center [308, 156] width 292 height 9
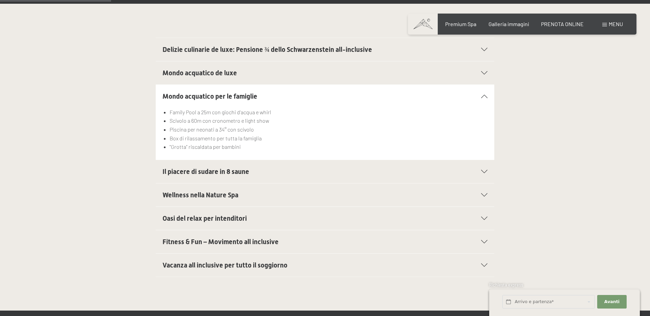
click at [176, 173] on span "Il piacere di sudare in 8 saune" at bounding box center [205, 171] width 87 height 8
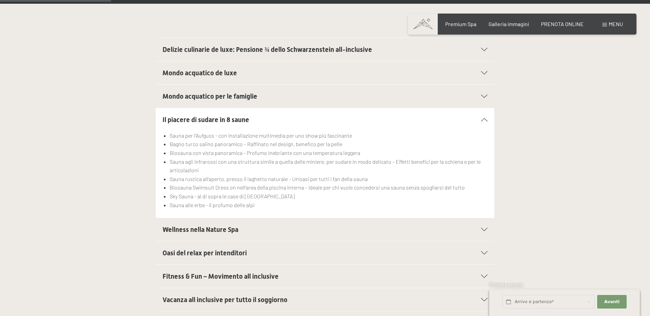
click at [186, 229] on span "Wellness nella Nature Spa" at bounding box center [200, 229] width 76 height 8
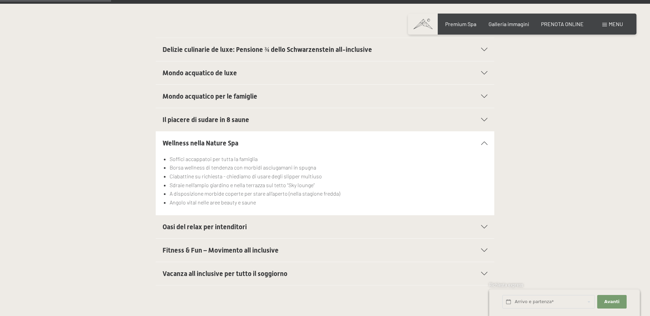
click at [183, 225] on span "Oasi del relax per intenditori" at bounding box center [204, 226] width 84 height 8
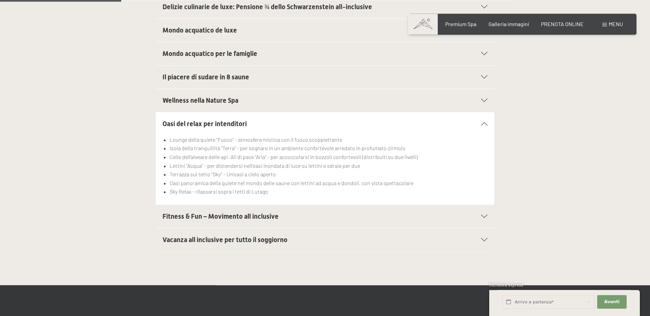
scroll to position [280, 0]
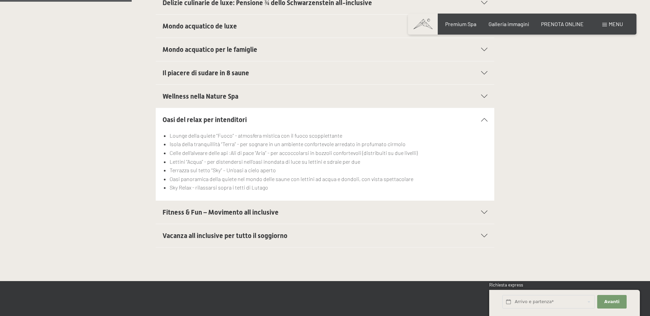
click at [226, 211] on span "Fitness & Fun – Movimento all inclusive" at bounding box center [220, 212] width 116 height 8
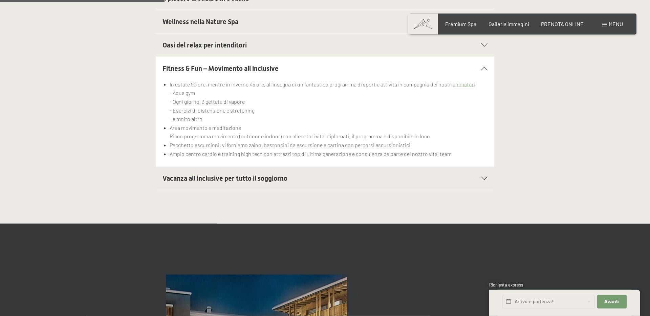
scroll to position [374, 0]
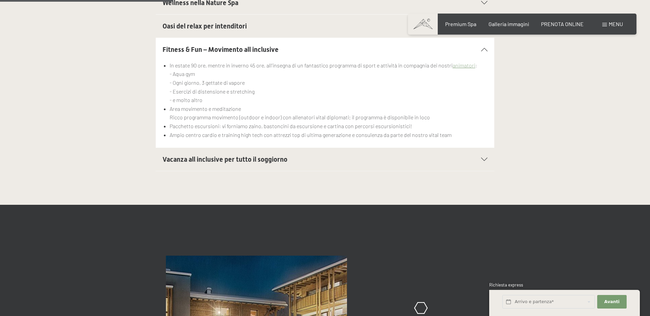
click at [194, 162] on span "Vacanza all inclusive per tutto il soggiorno" at bounding box center [224, 159] width 125 height 8
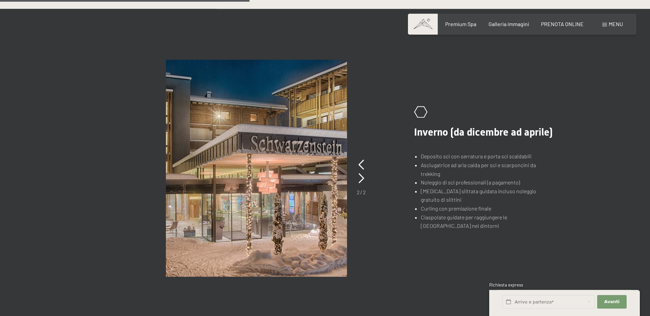
scroll to position [514, 0]
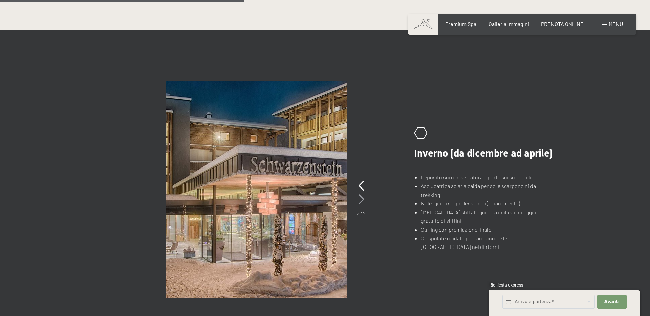
click at [359, 200] on icon at bounding box center [362, 199] width 6 height 10
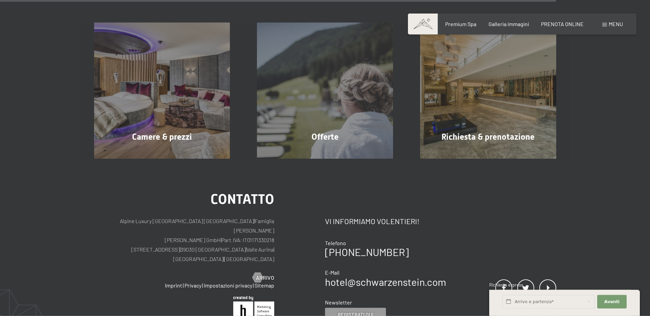
scroll to position [1261, 0]
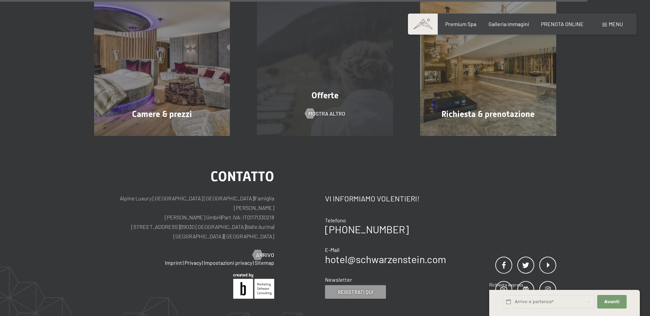
click at [345, 111] on span "mostra altro" at bounding box center [326, 113] width 37 height 7
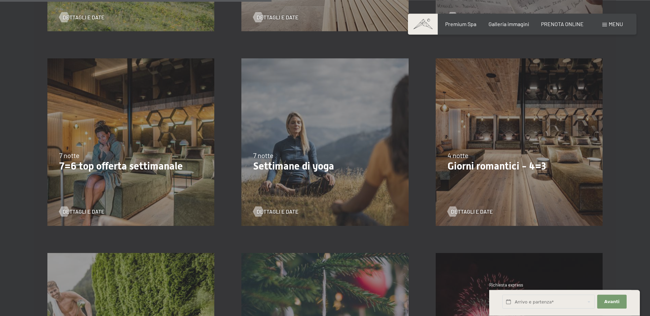
scroll to position [561, 0]
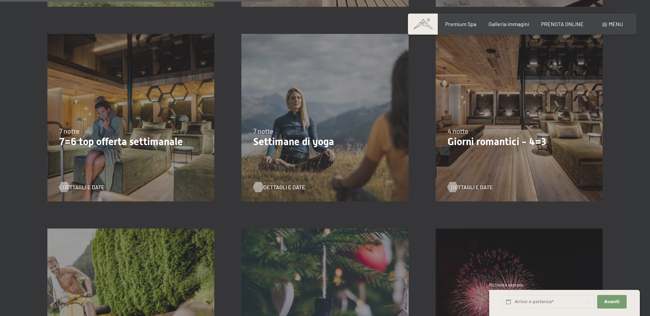
click at [273, 187] on span "Dettagli e Date" at bounding box center [284, 186] width 42 height 7
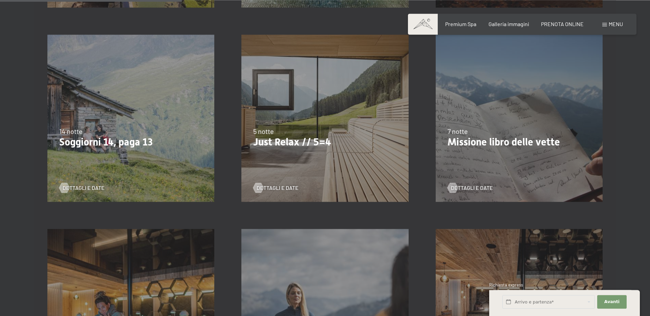
scroll to position [374, 0]
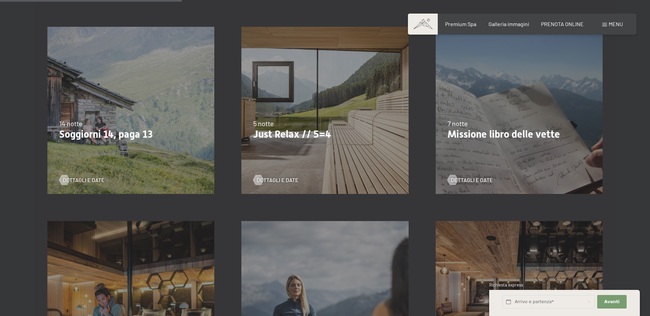
click at [274, 180] on span "Consenso marketing*" at bounding box center [285, 177] width 51 height 7
click at [257, 180] on input "Consenso marketing*" at bounding box center [253, 177] width 7 height 7
checkbox input "false"
click at [267, 181] on span "Dettagli e Date" at bounding box center [284, 179] width 42 height 7
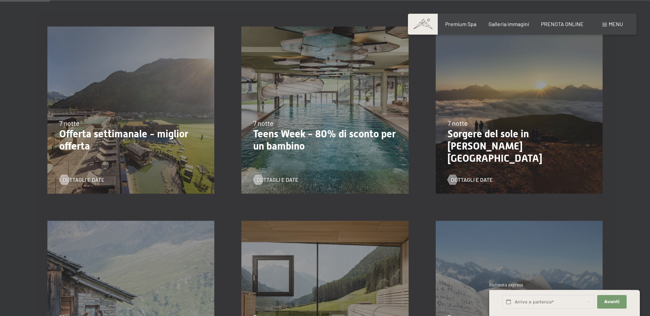
scroll to position [187, 0]
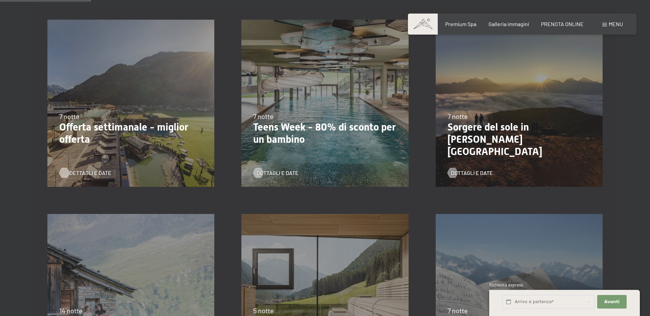
click at [92, 173] on span "Dettagli e Date" at bounding box center [90, 172] width 42 height 7
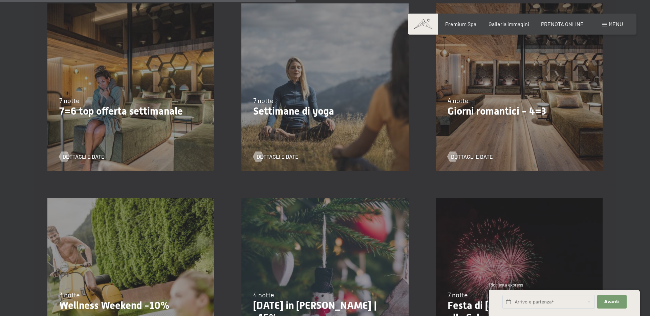
scroll to position [607, 0]
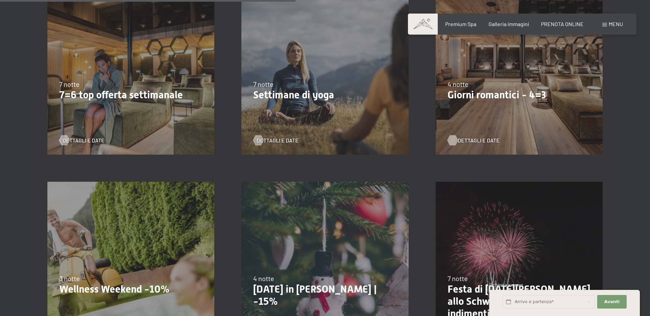
click at [470, 141] on span "Dettagli e Date" at bounding box center [479, 139] width 42 height 7
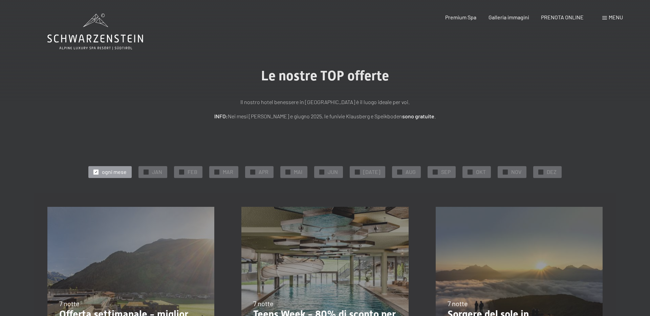
click at [612, 19] on span "Menu" at bounding box center [616, 17] width 14 height 6
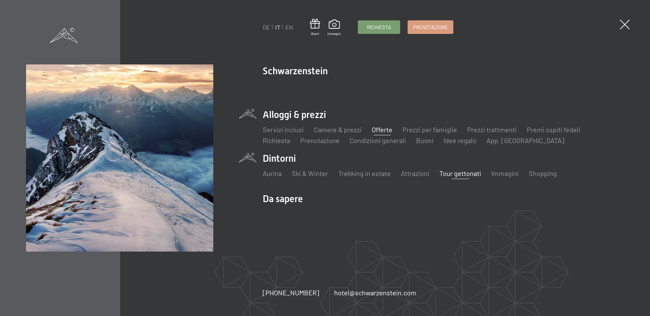
click at [465, 175] on link "Tour gettonati" at bounding box center [460, 173] width 42 height 8
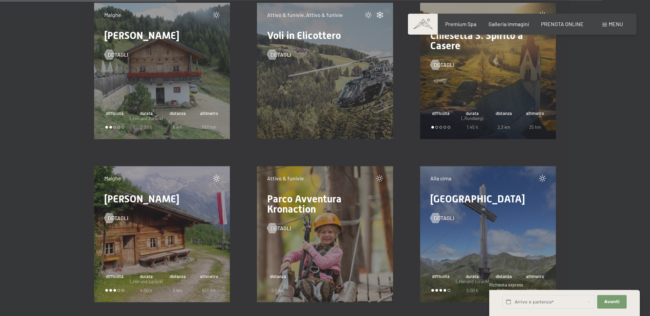
scroll to position [3177, 0]
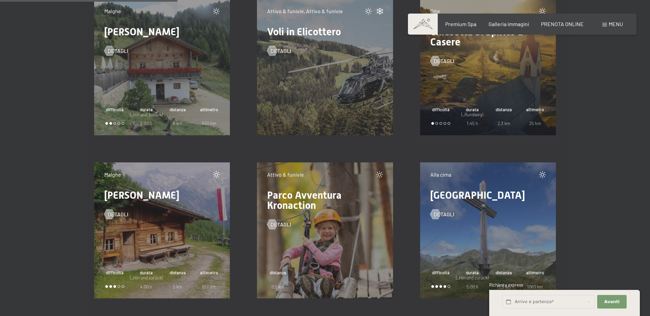
click at [481, 65] on div "Gite Chiesetta S. Spirito a Casere detagli difficoltà durata (_Rundweg) 1:45 h …" at bounding box center [488, 67] width 136 height 136
click at [442, 59] on span "detagli" at bounding box center [450, 60] width 21 height 7
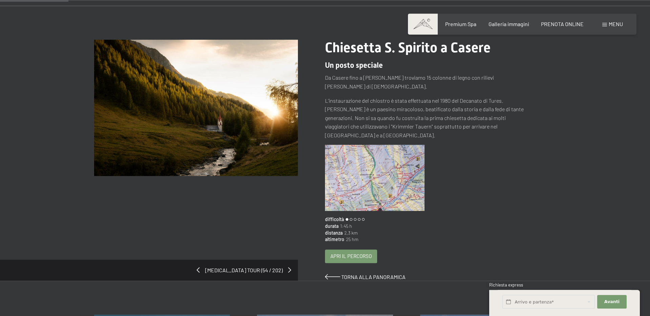
scroll to position [47, 0]
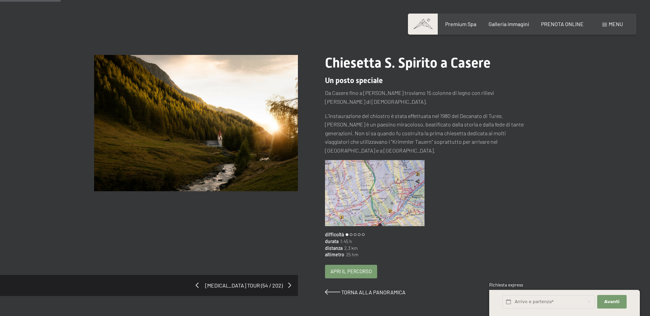
click at [199, 282] on span at bounding box center [197, 284] width 3 height 5
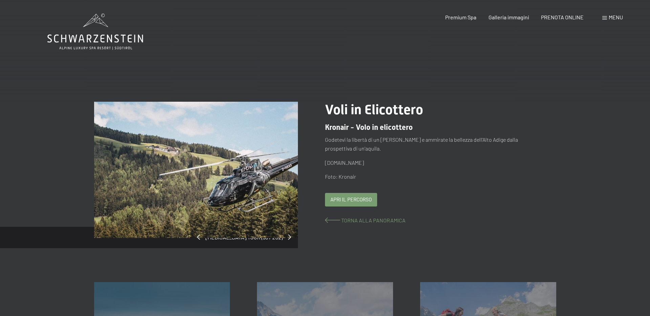
click at [327, 219] on span at bounding box center [332, 219] width 15 height 5
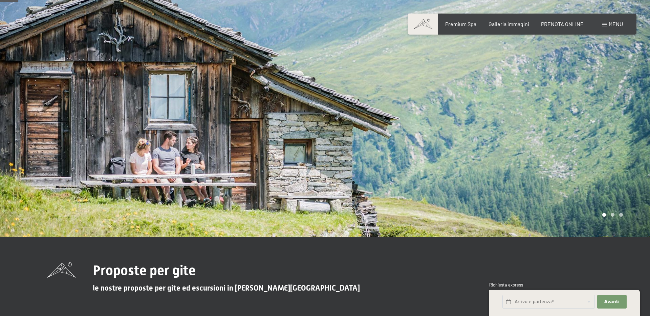
scroll to position [327, 0]
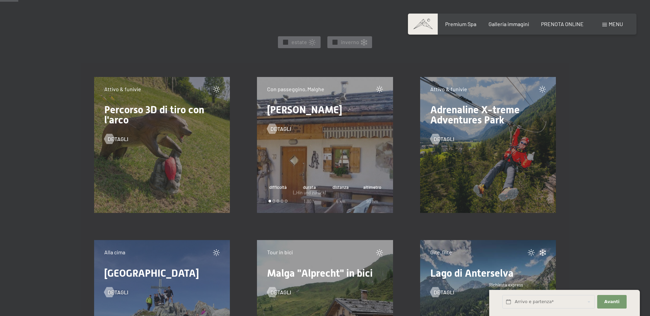
click at [337, 139] on div "Con passeggino, Malghe Malga Adler detagli difficoltà durata (_Hin und zurück) …" at bounding box center [325, 145] width 136 height 136
click at [284, 127] on span "detagli" at bounding box center [287, 128] width 21 height 7
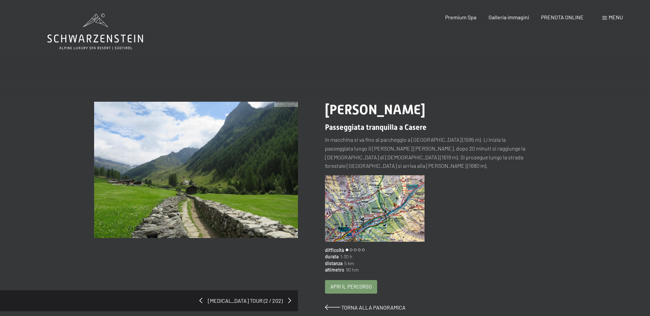
click at [406, 200] on img at bounding box center [375, 208] width 100 height 66
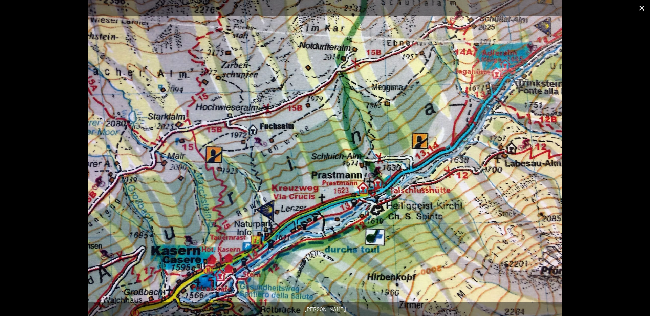
click at [639, 6] on button "Close gallery" at bounding box center [641, 8] width 17 height 16
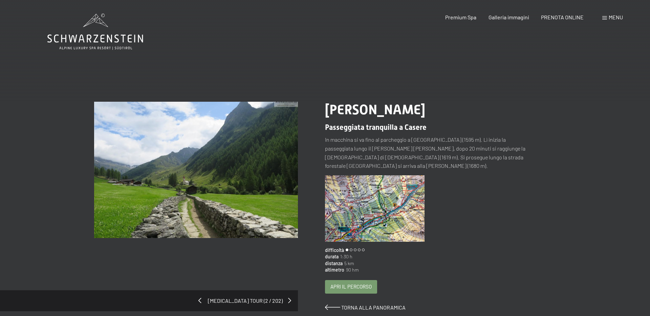
click at [201, 297] on span at bounding box center [199, 299] width 3 height 5
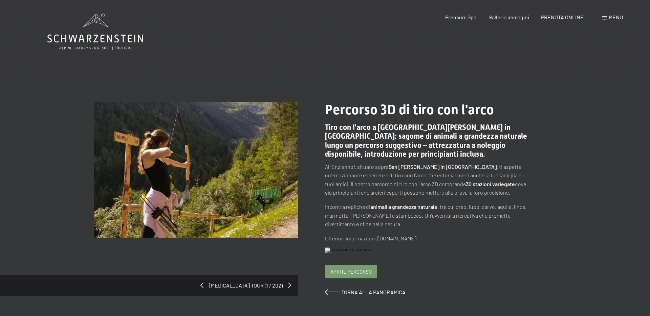
click at [225, 288] on div "[MEDICAL_DATA] tour (1 / 202)" at bounding box center [149, 285] width 298 height 21
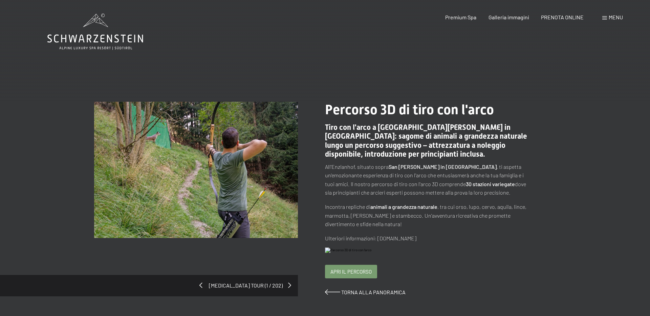
click at [202, 283] on span at bounding box center [200, 284] width 3 height 5
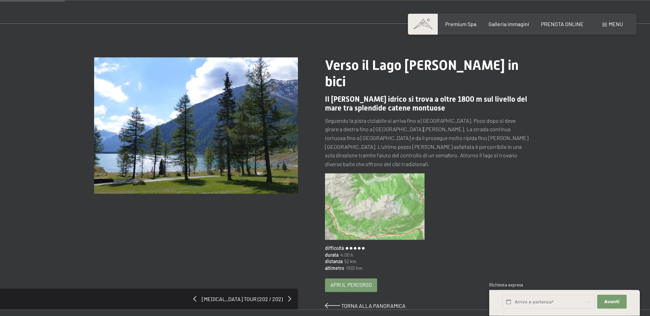
scroll to position [47, 0]
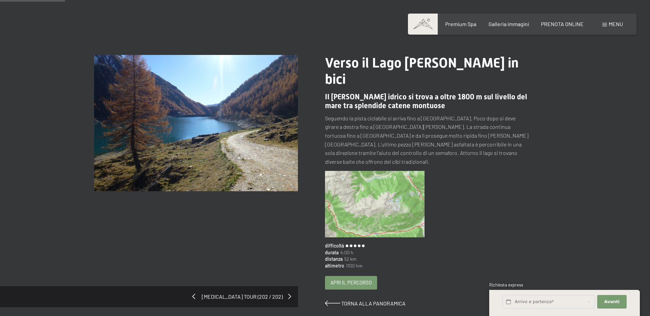
click at [195, 293] on span at bounding box center [193, 295] width 3 height 5
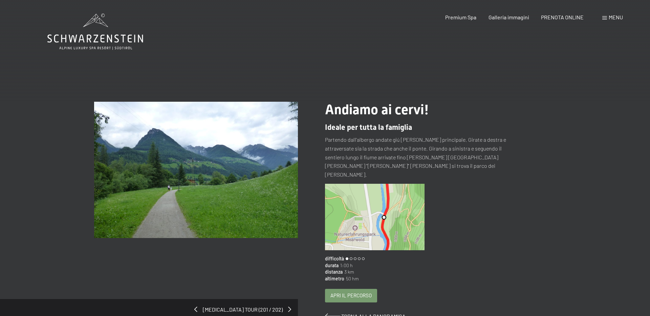
click at [219, 299] on div "cambia tour (201 / 202)" at bounding box center [149, 309] width 298 height 21
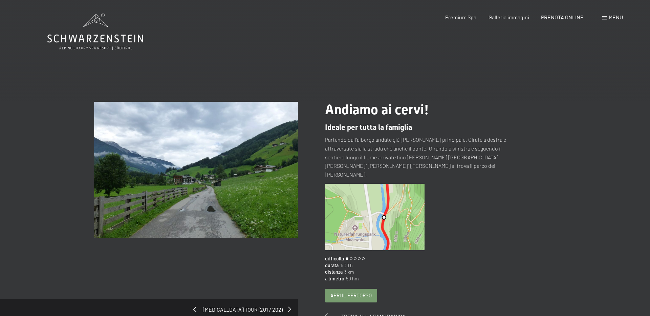
click at [196, 306] on span at bounding box center [194, 308] width 3 height 5
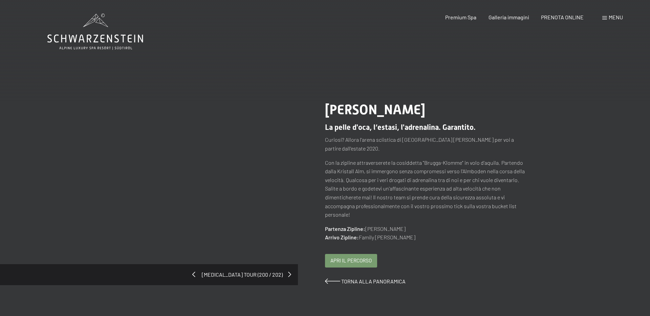
click at [195, 274] on span at bounding box center [193, 273] width 3 height 5
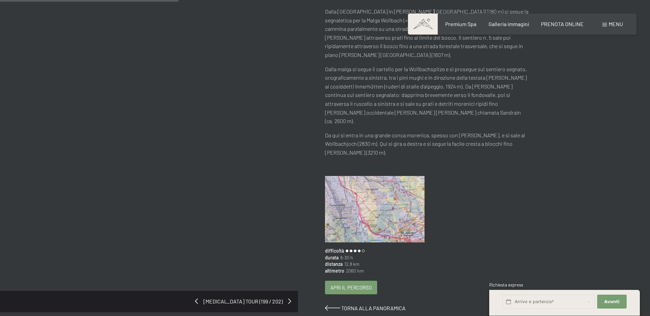
scroll to position [187, 0]
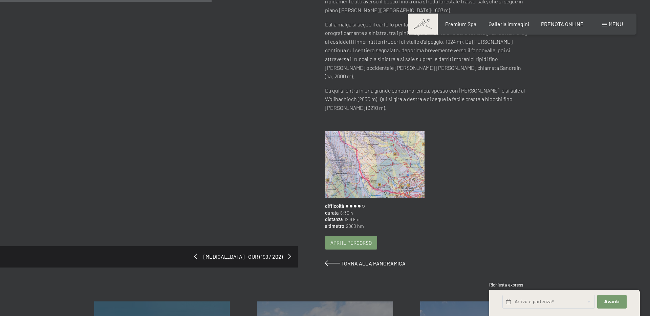
click at [197, 253] on span at bounding box center [195, 255] width 3 height 5
